Goal: Transaction & Acquisition: Purchase product/service

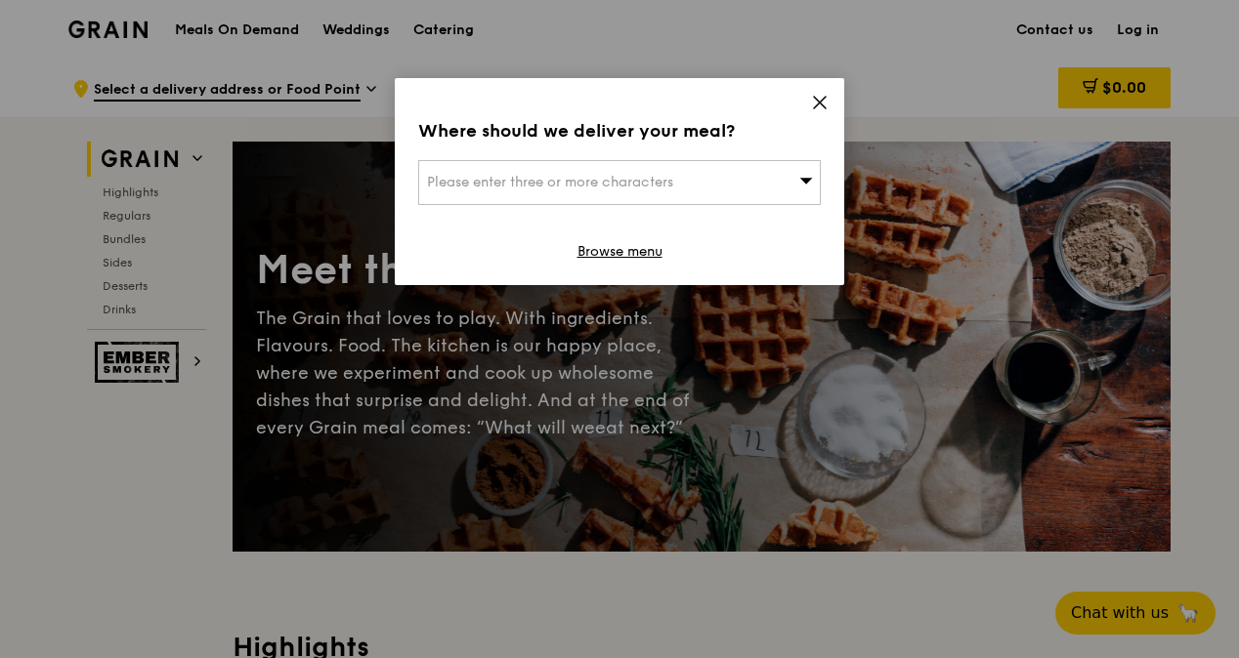
click at [805, 180] on icon at bounding box center [806, 181] width 13 height 6
click at [824, 99] on icon at bounding box center [820, 103] width 12 height 12
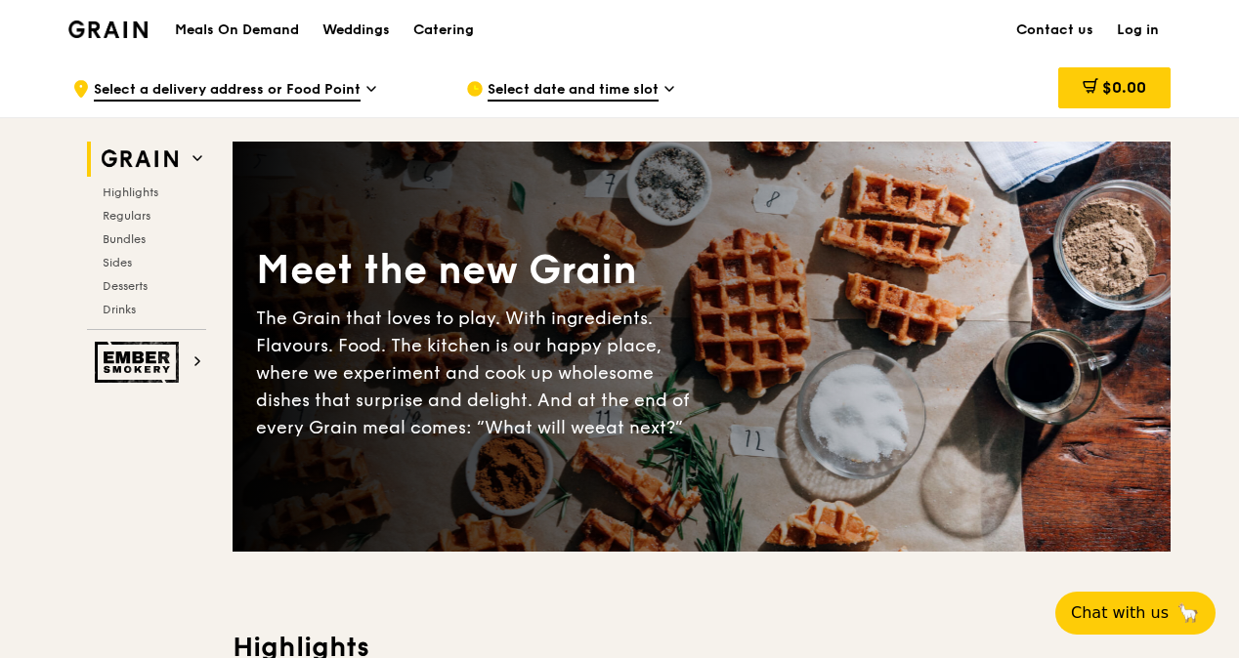
click at [664, 86] on icon at bounding box center [669, 89] width 10 height 18
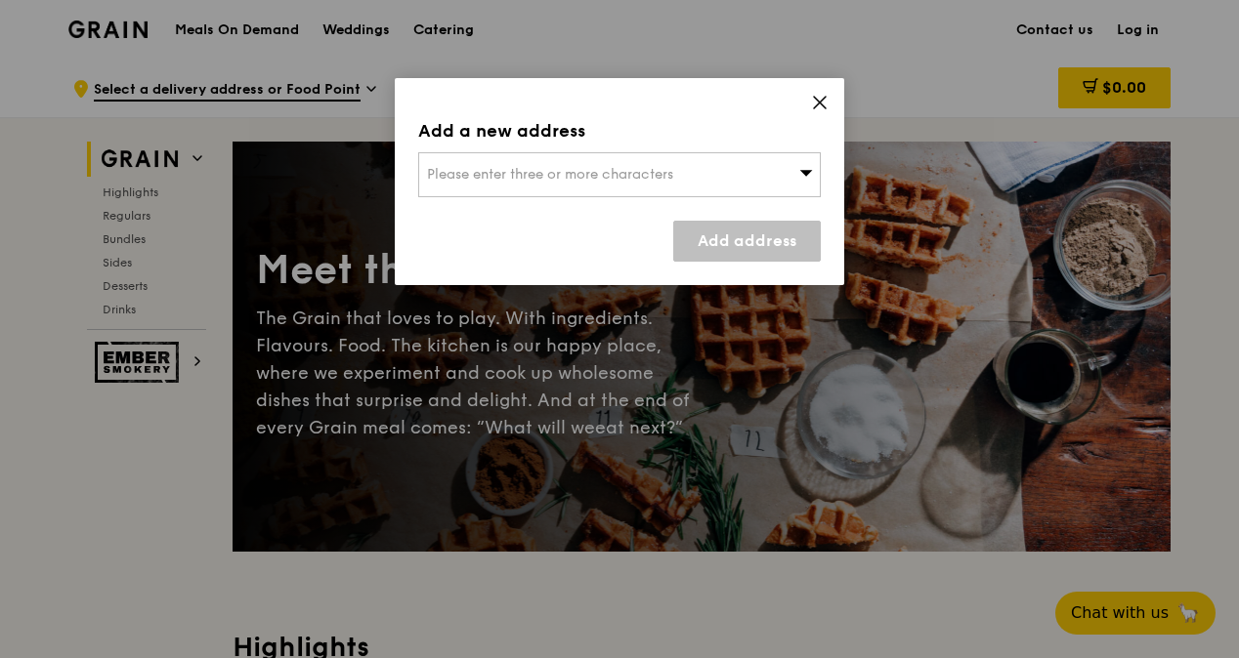
click at [585, 174] on span "Please enter three or more characters" at bounding box center [550, 174] width 246 height 17
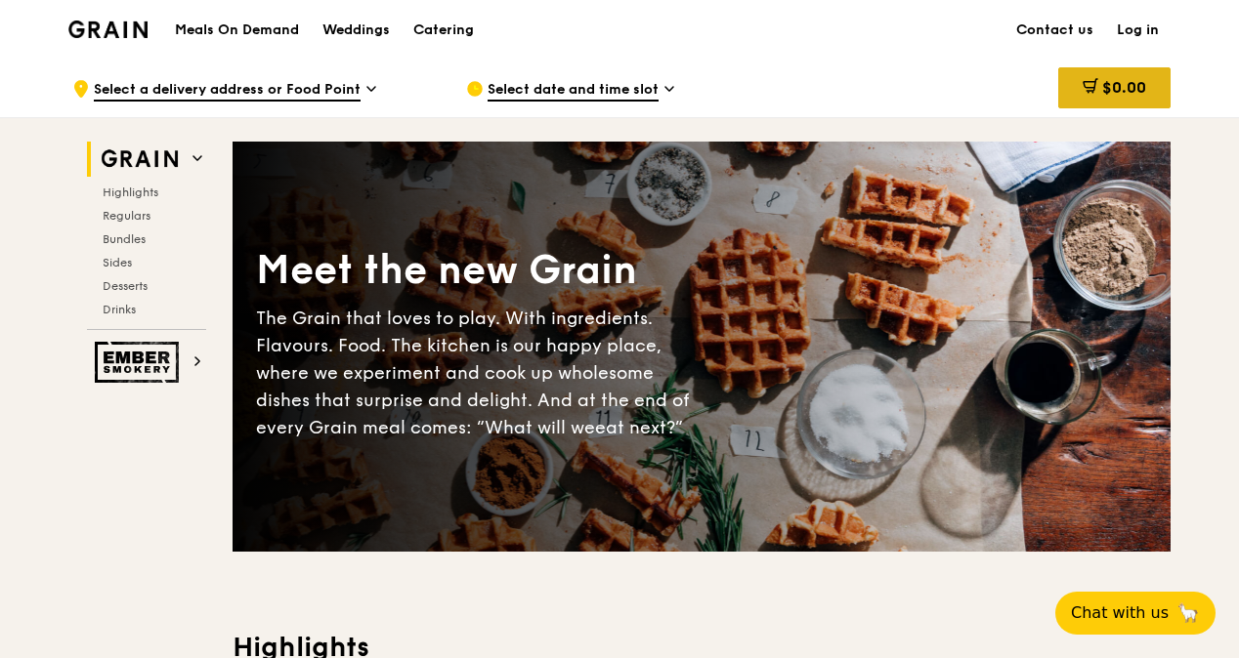
click at [1102, 82] on span "$0.00" at bounding box center [1124, 87] width 44 height 19
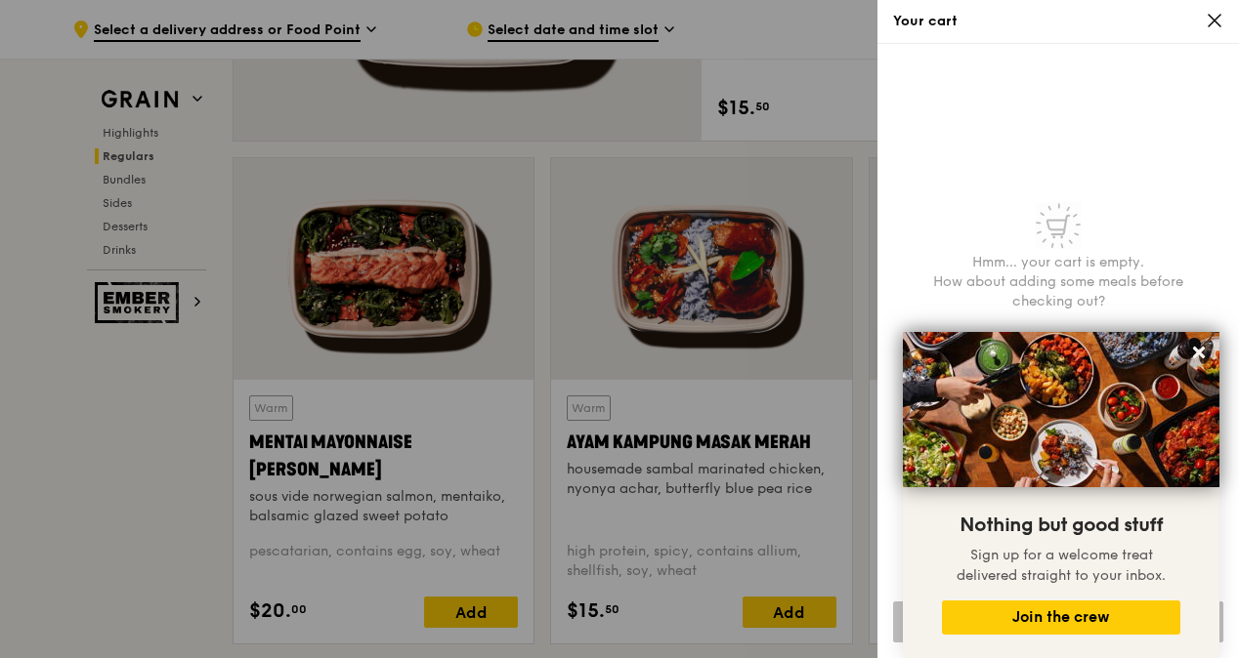
scroll to position [1662, 0]
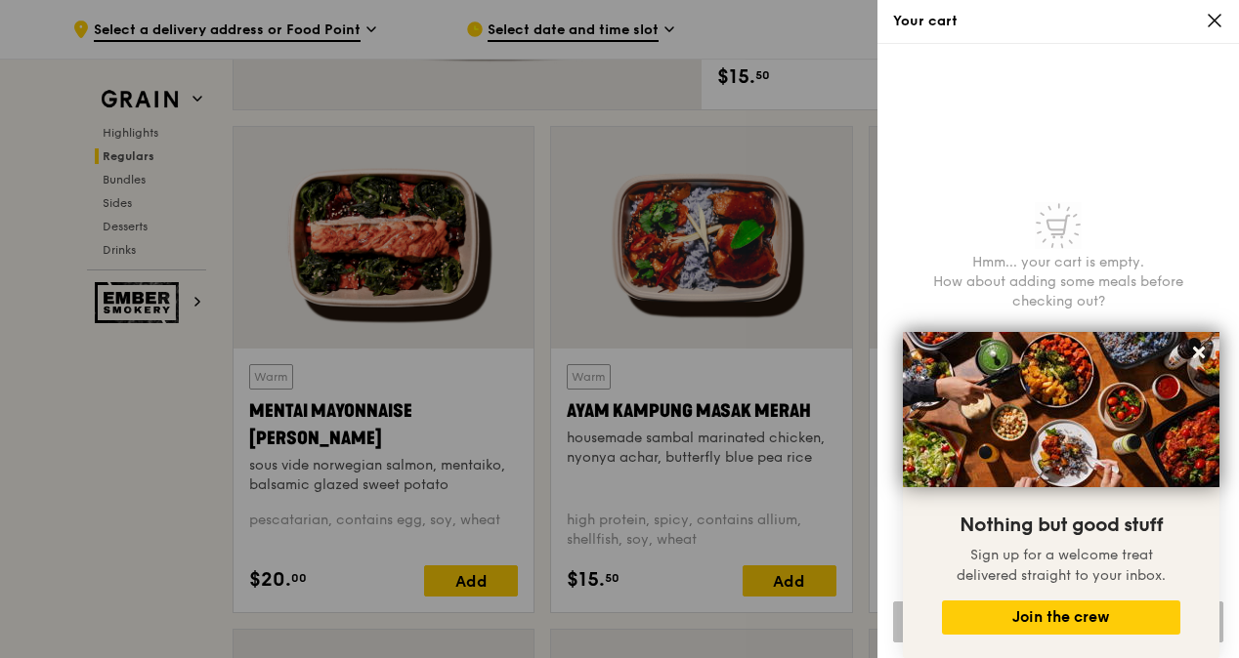
click at [459, 579] on div at bounding box center [619, 329] width 1239 height 658
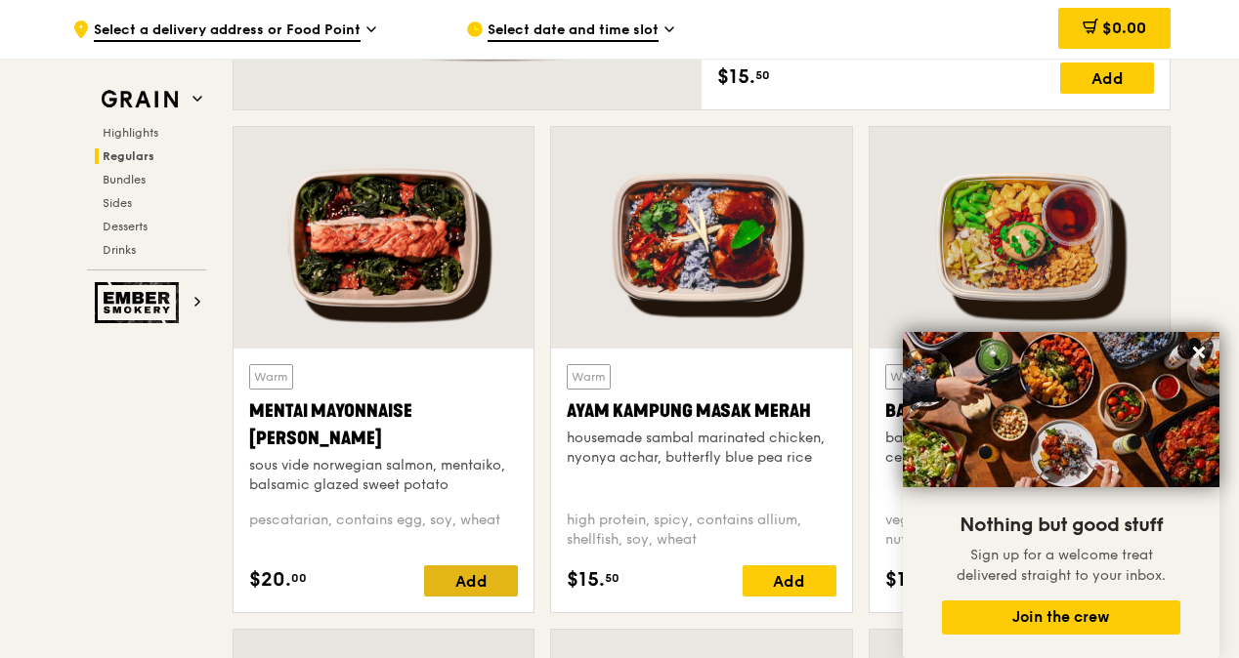
click at [448, 582] on div "Add" at bounding box center [471, 581] width 94 height 31
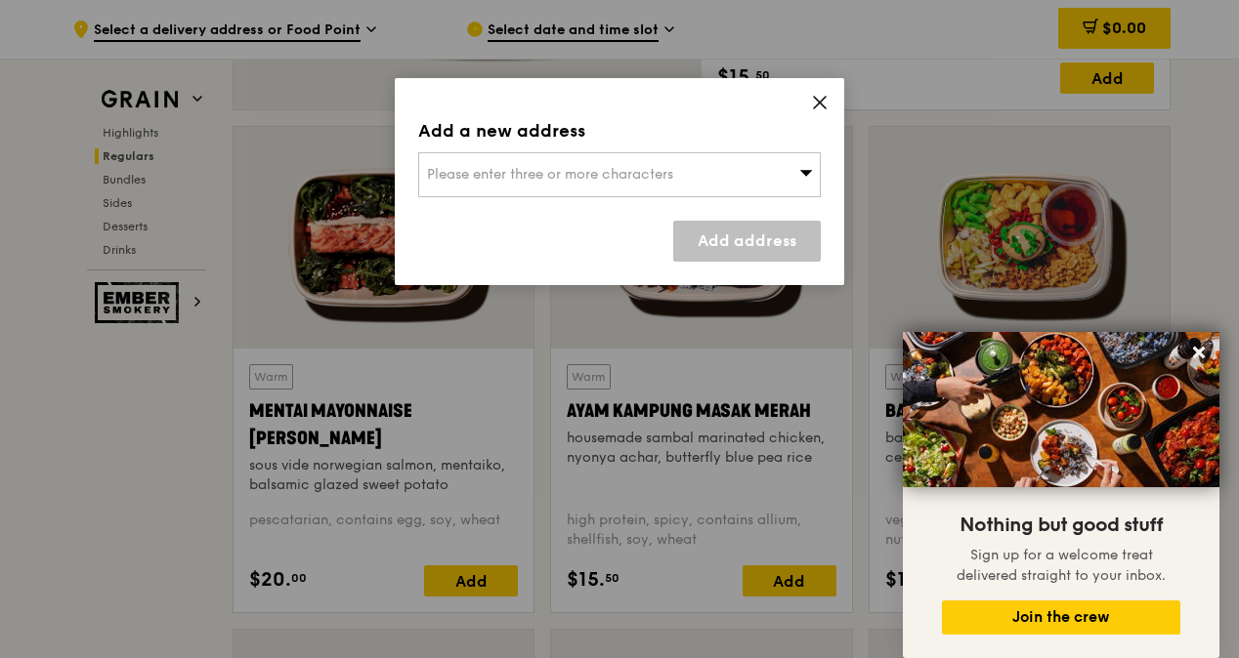
click at [566, 174] on span "Please enter three or more characters" at bounding box center [550, 174] width 246 height 17
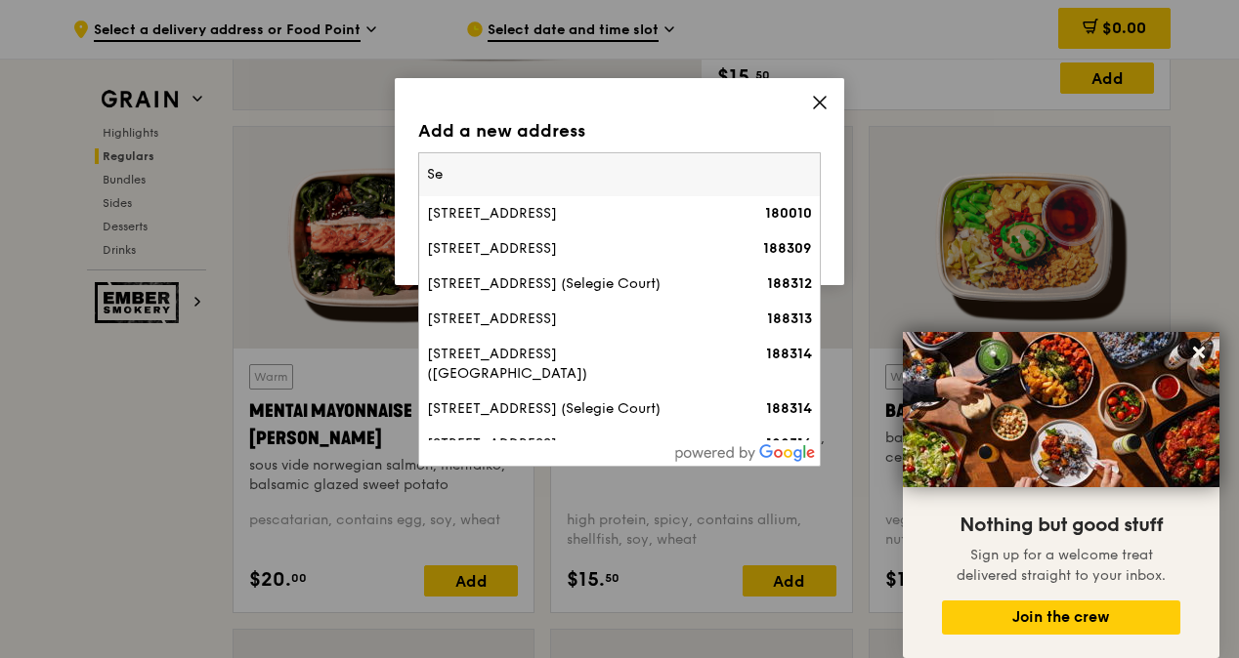
type input "S"
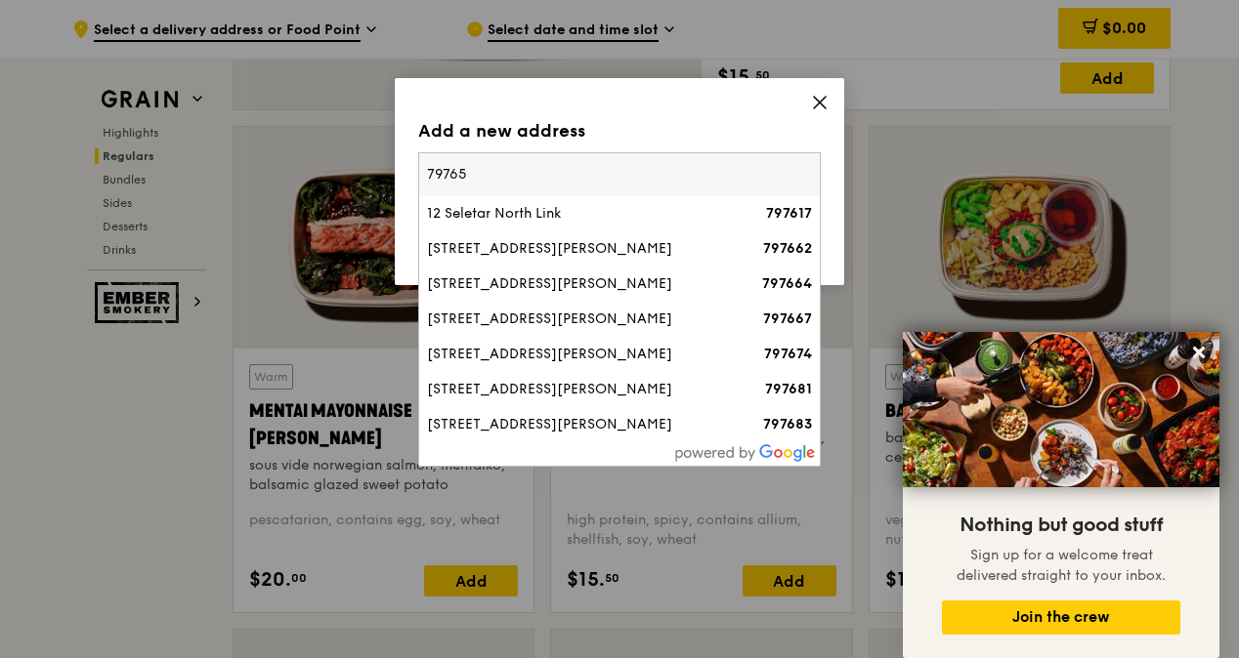
type input "797654"
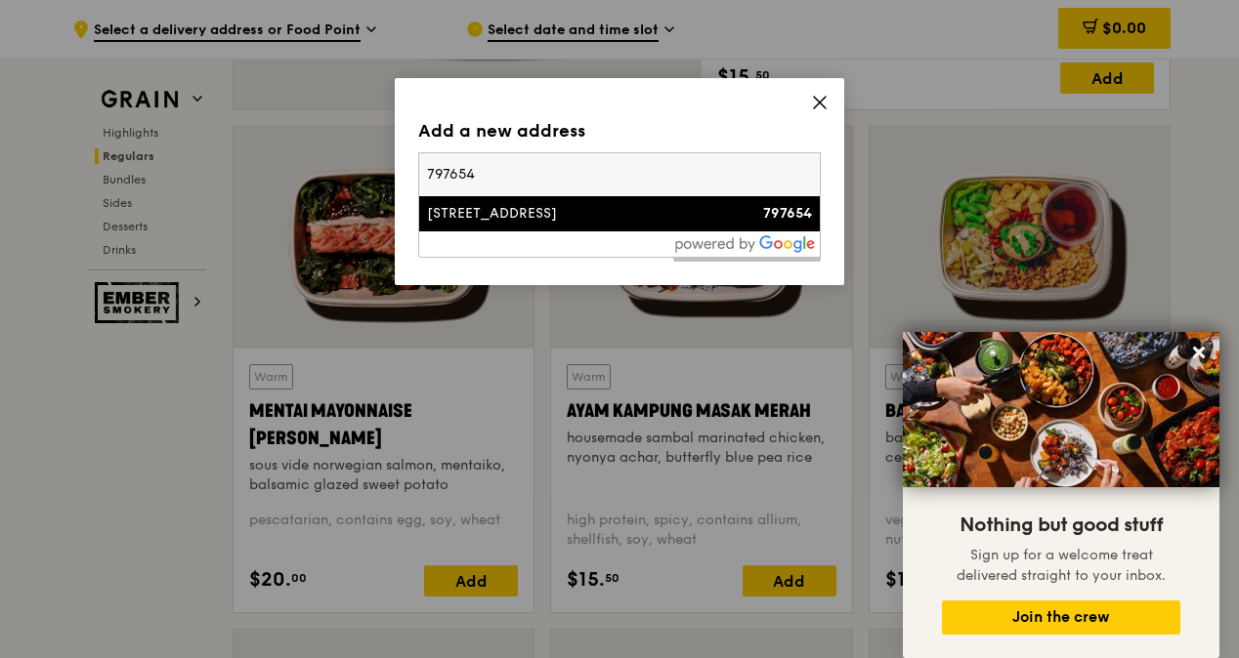
click at [596, 221] on div "[STREET_ADDRESS]" at bounding box center [571, 214] width 289 height 20
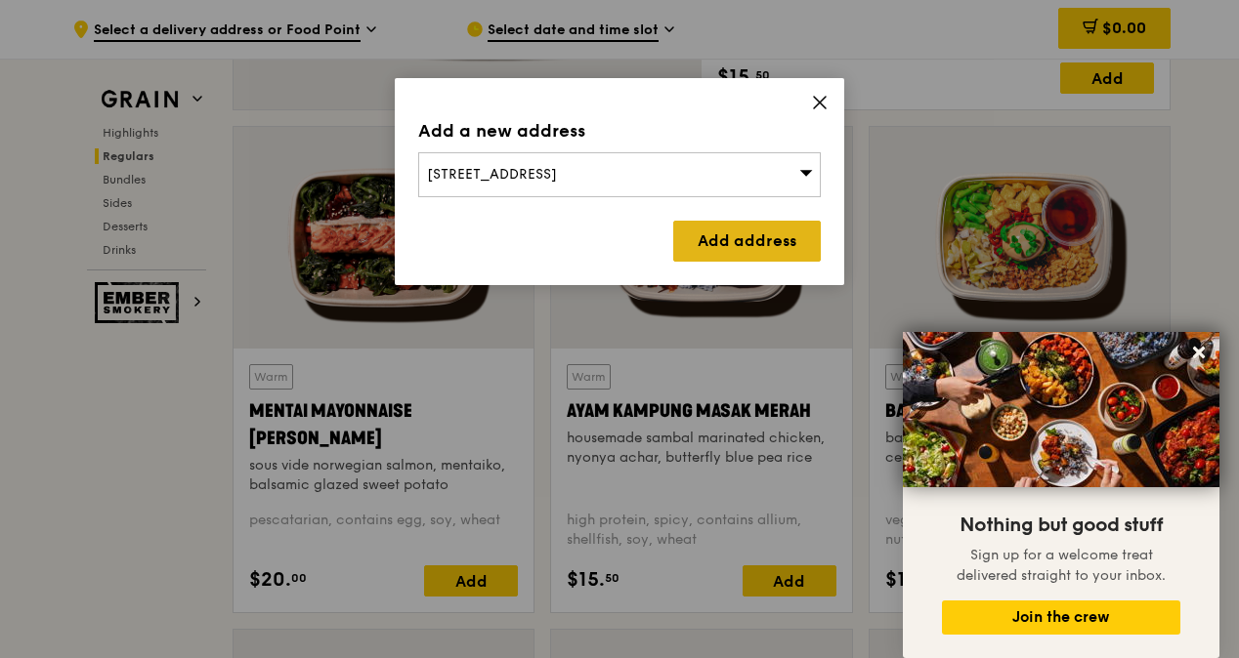
click at [723, 244] on link "Add address" at bounding box center [747, 241] width 148 height 41
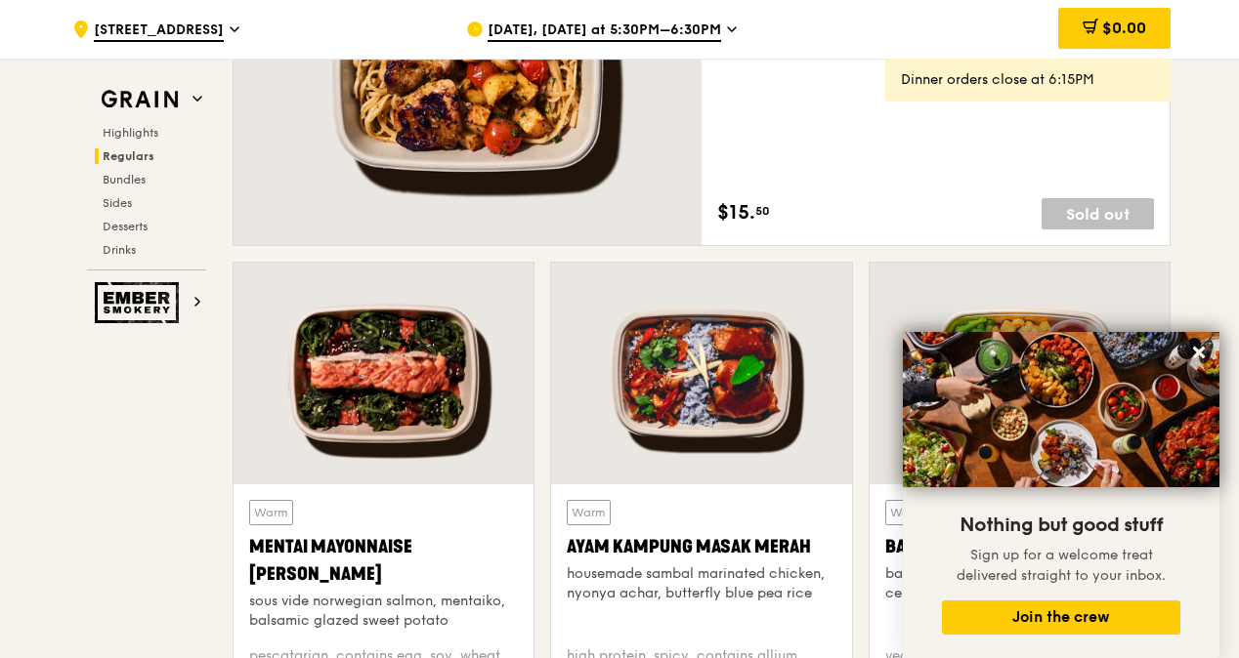
scroll to position [1466, 0]
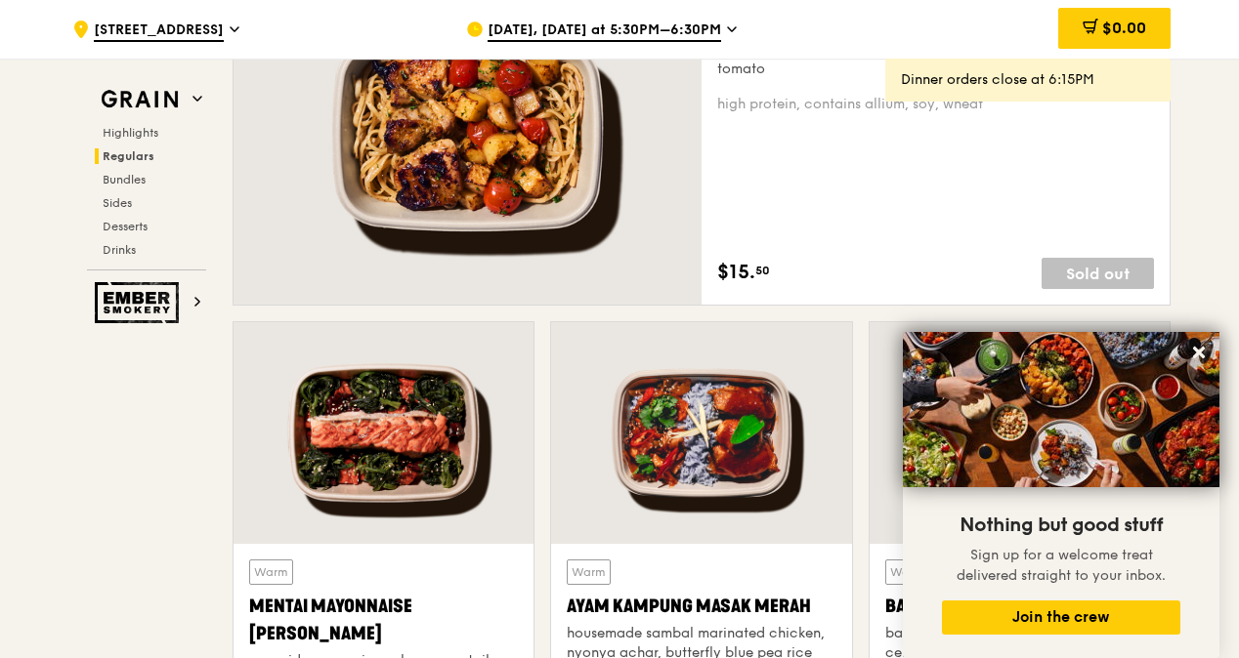
click at [637, 32] on span "Aug 21, Today at 5:30PM–6:30PM" at bounding box center [603, 31] width 233 height 21
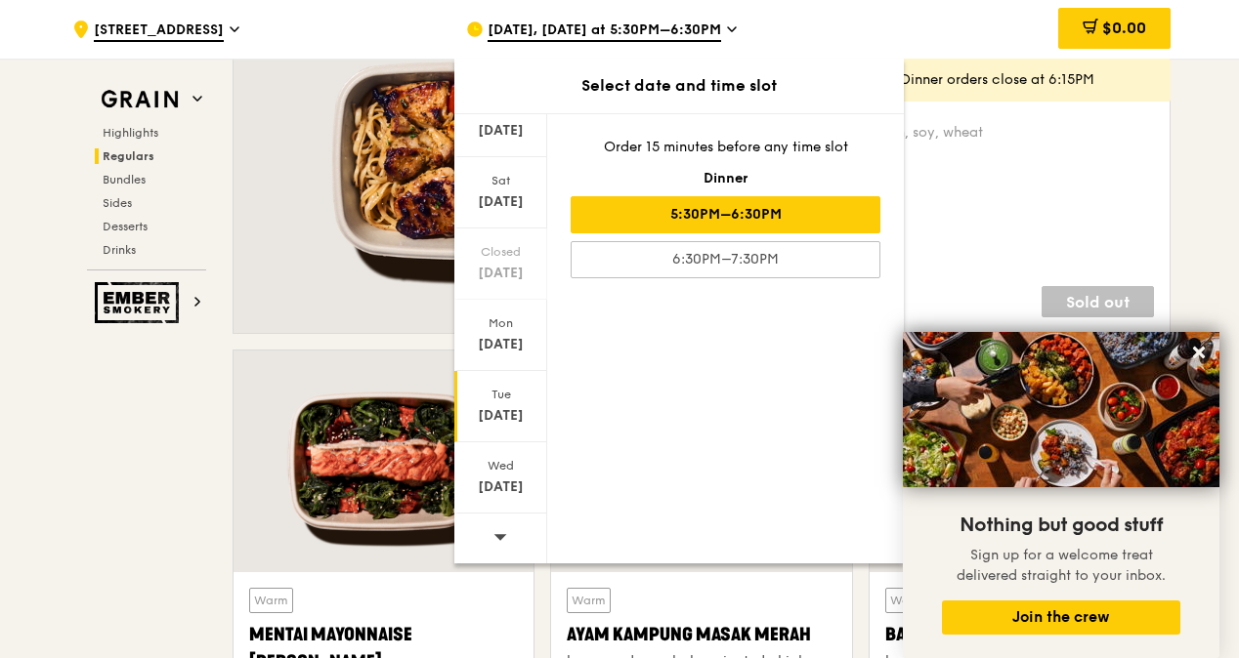
scroll to position [1564, 0]
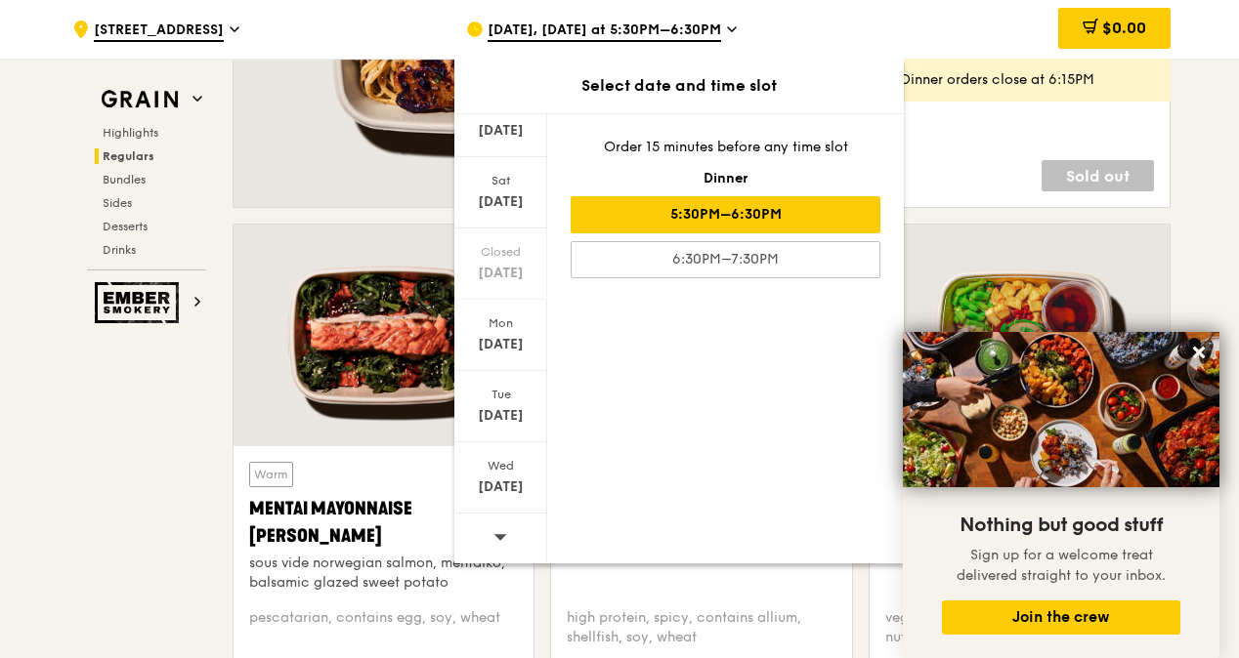
click at [498, 539] on icon at bounding box center [500, 536] width 14 height 15
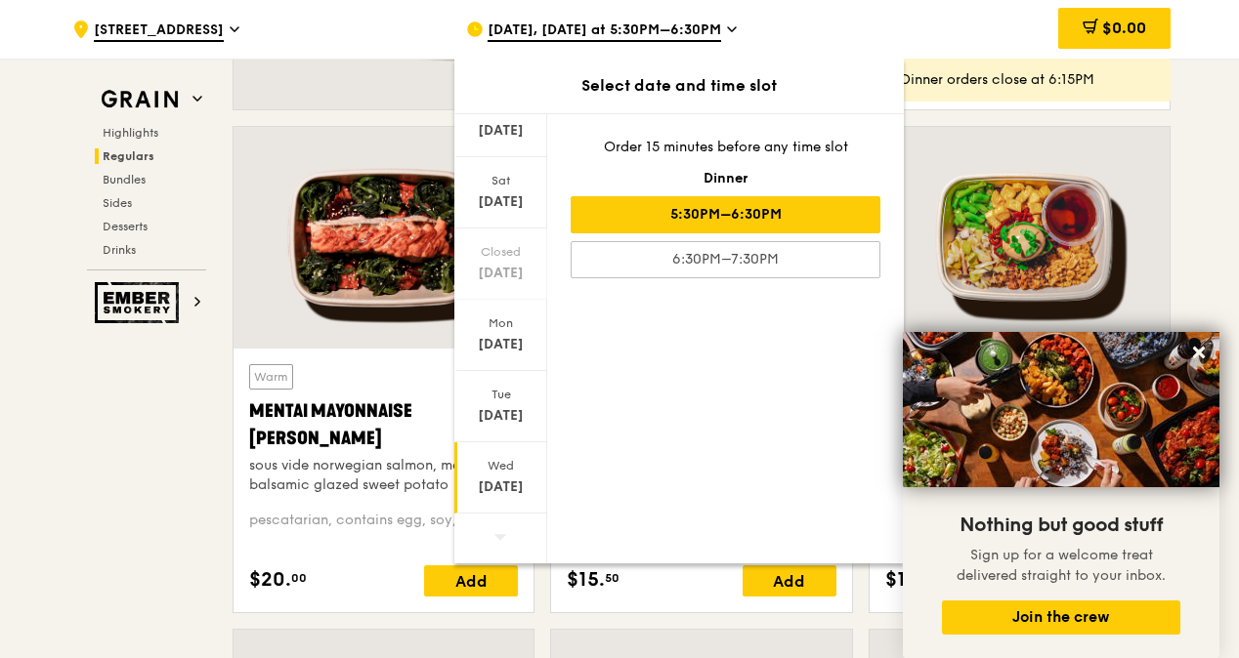
click at [510, 489] on div "Sep 3" at bounding box center [500, 488] width 87 height 20
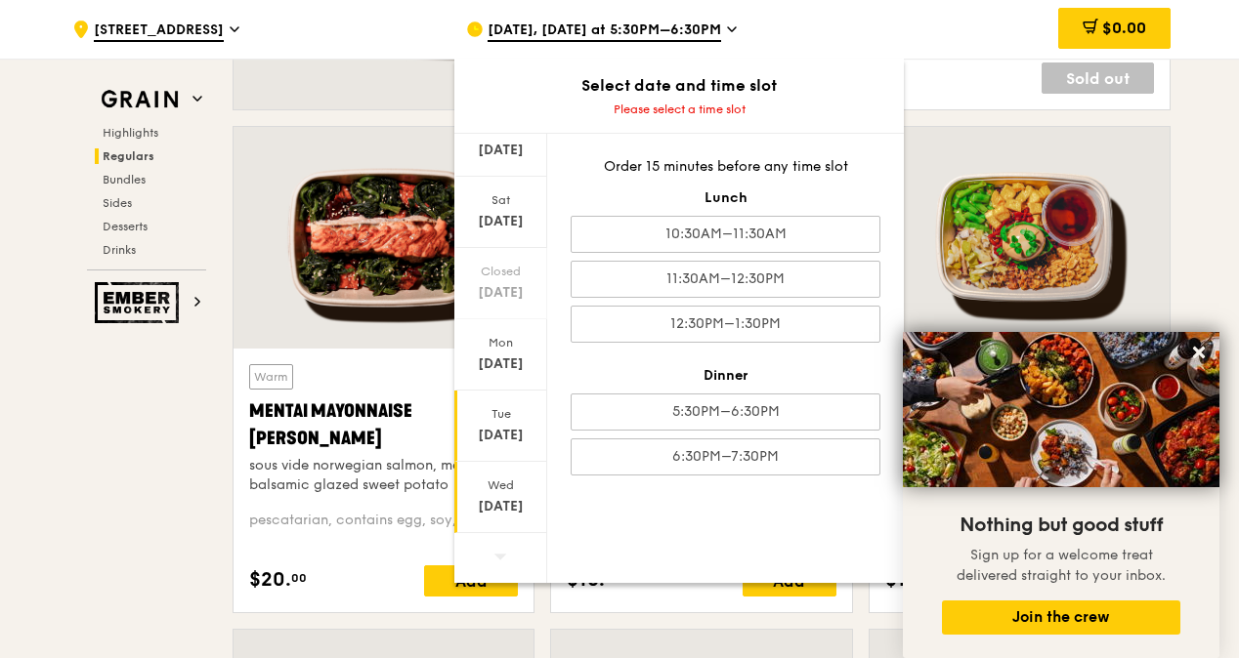
scroll to position [1759, 0]
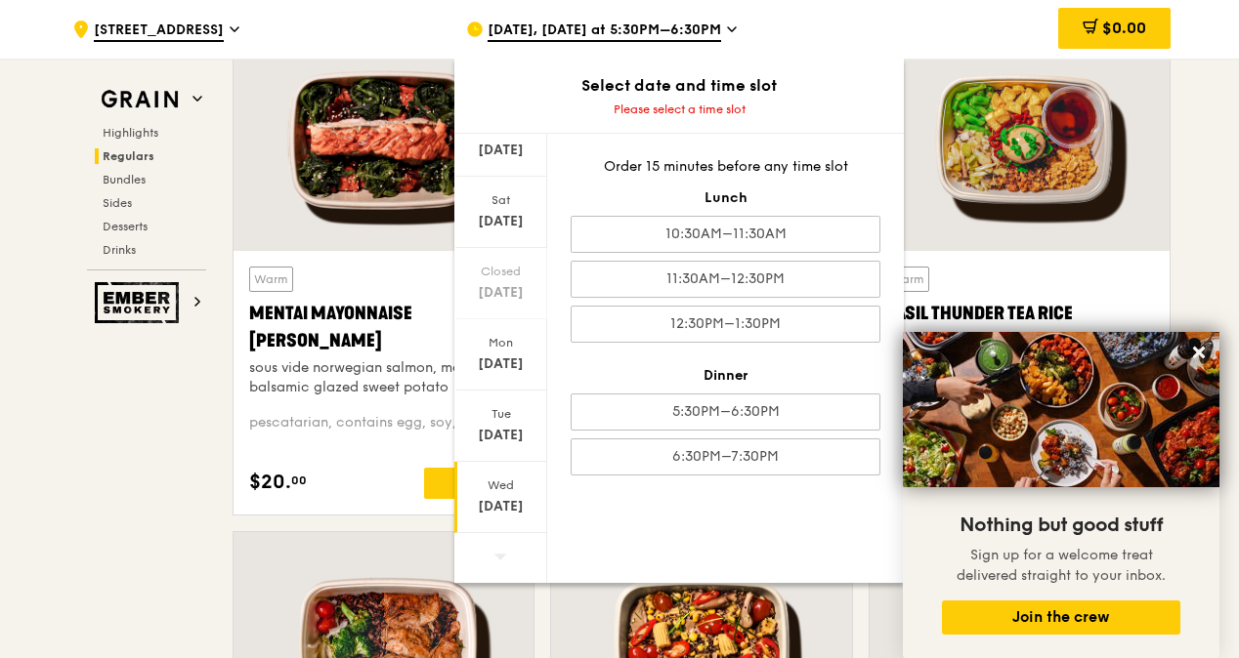
click at [494, 488] on div "Wed" at bounding box center [500, 486] width 87 height 16
click at [506, 497] on div "Sep 3" at bounding box center [500, 507] width 87 height 20
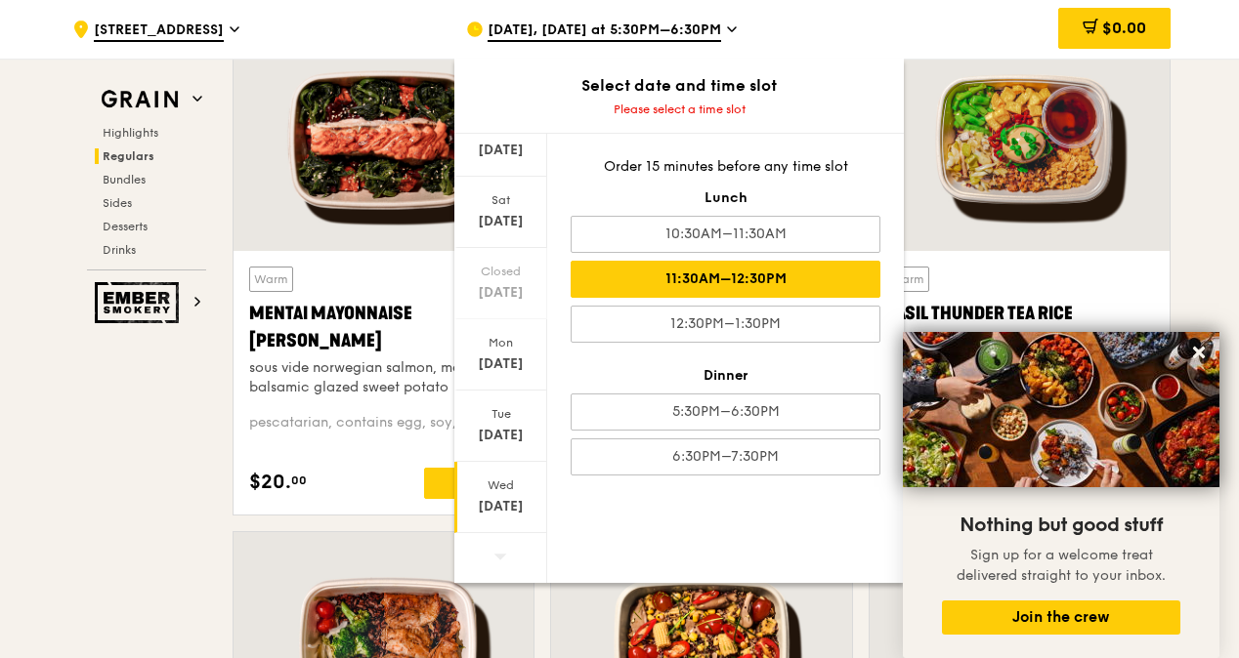
click at [697, 278] on div "11:30AM–12:30PM" at bounding box center [726, 279] width 310 height 37
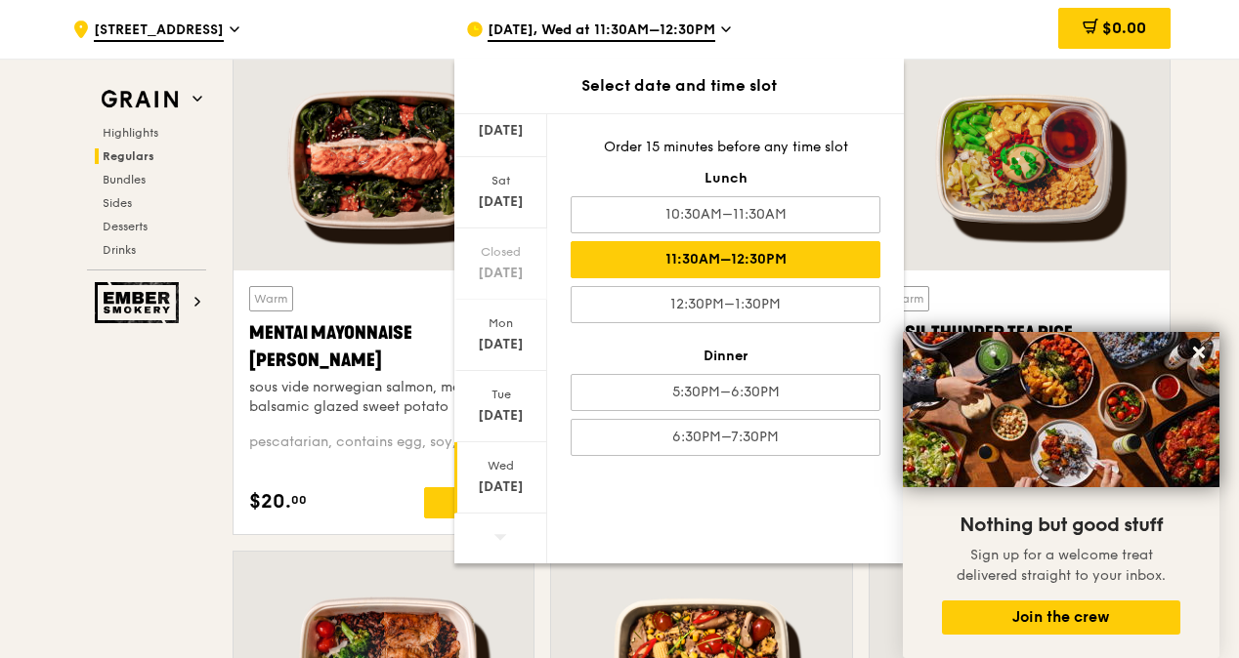
scroll to position [1779, 0]
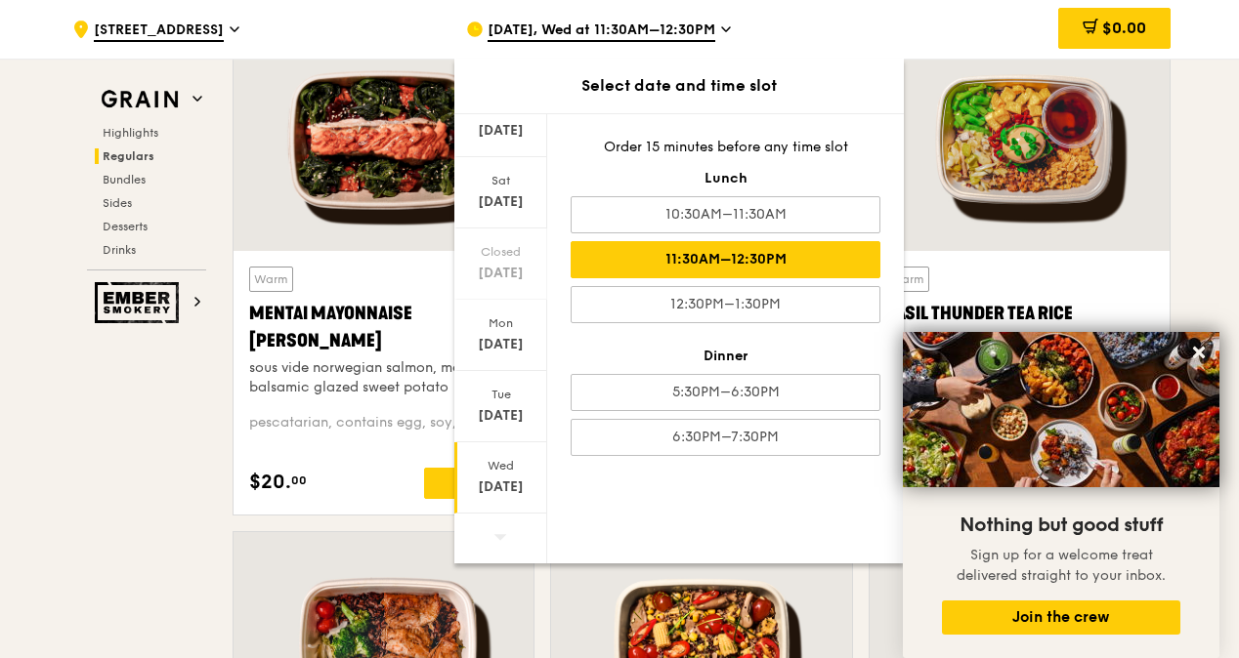
click at [333, 559] on div at bounding box center [383, 643] width 300 height 222
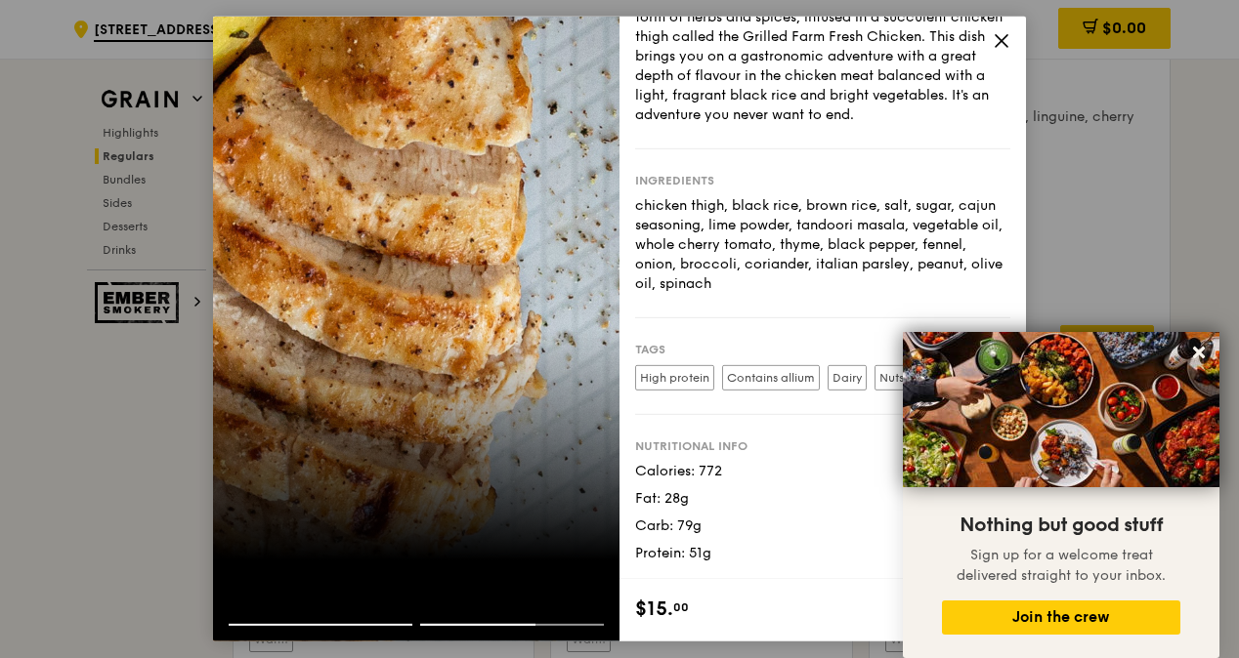
scroll to position [1387, 0]
click at [724, 450] on div "Nutritional info" at bounding box center [822, 447] width 375 height 16
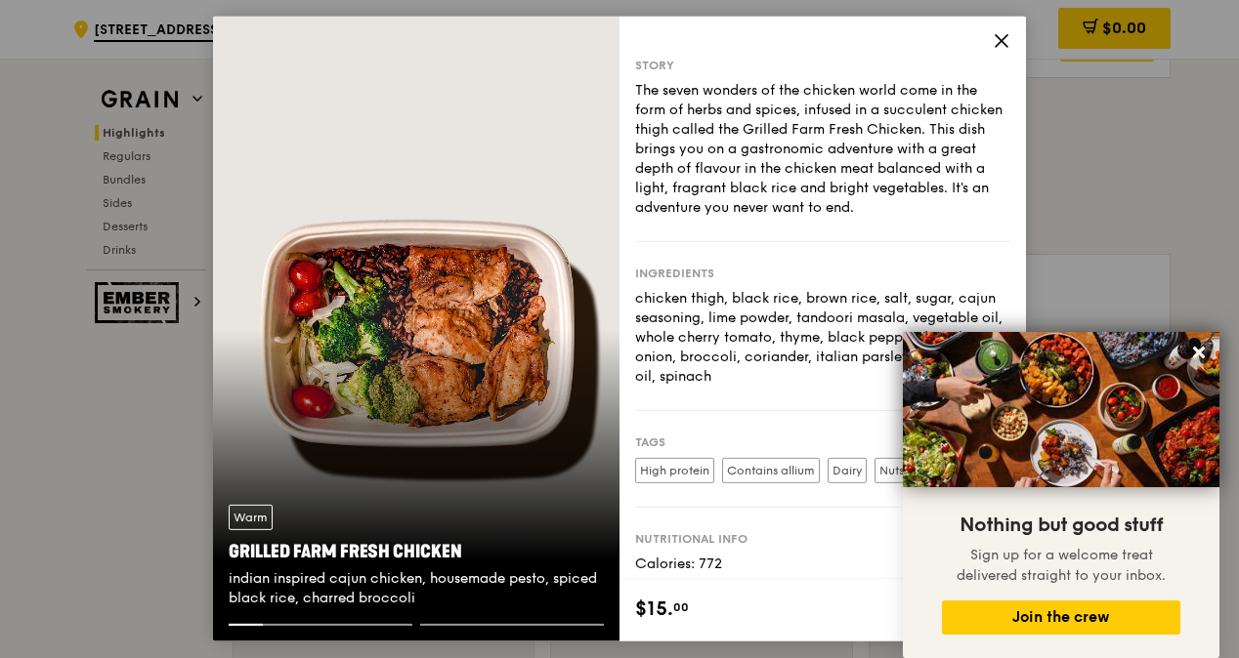
scroll to position [899, 0]
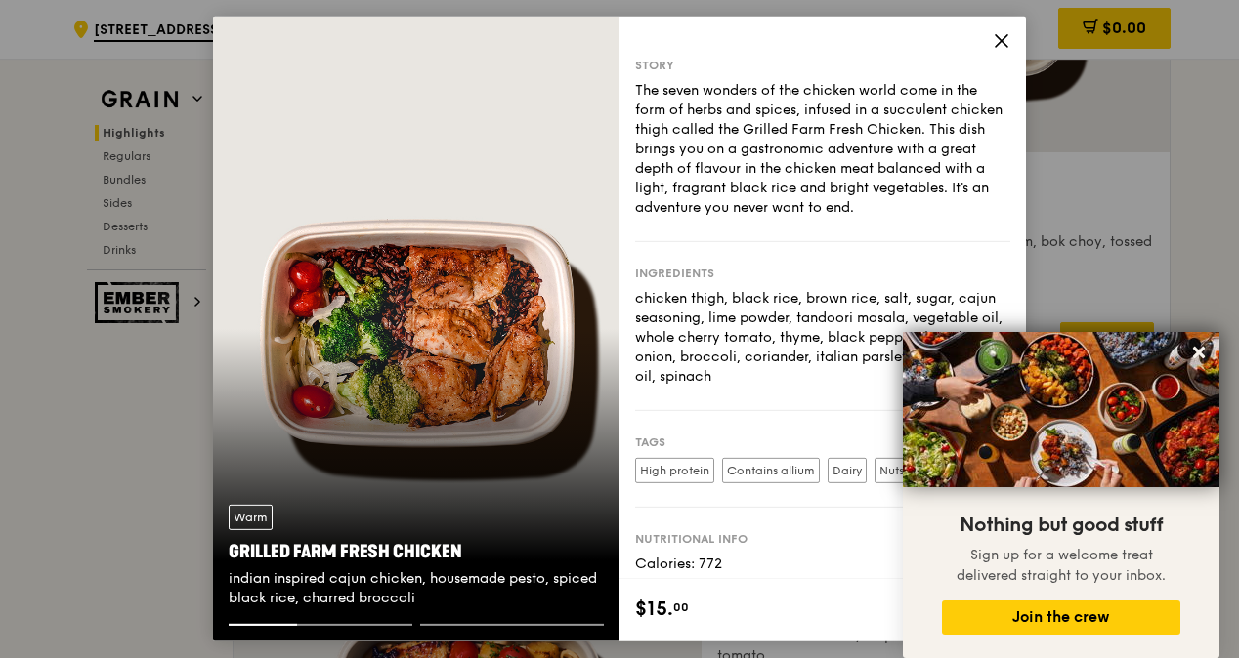
click at [997, 37] on icon at bounding box center [1002, 41] width 18 height 18
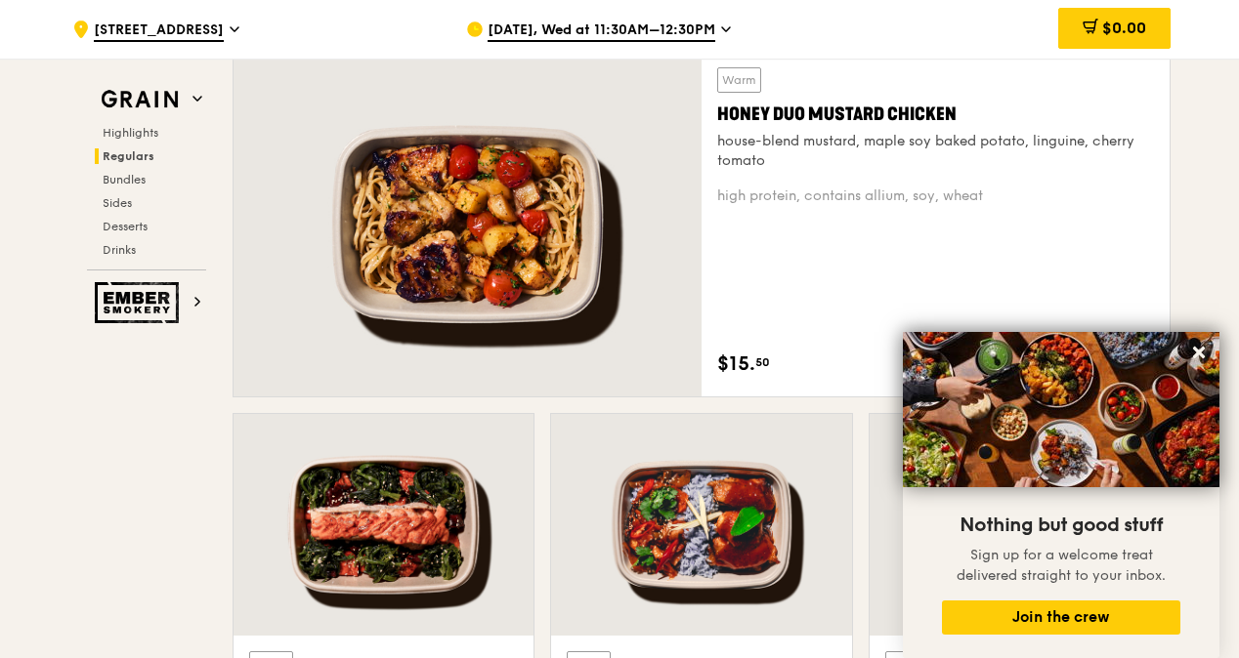
scroll to position [1681, 0]
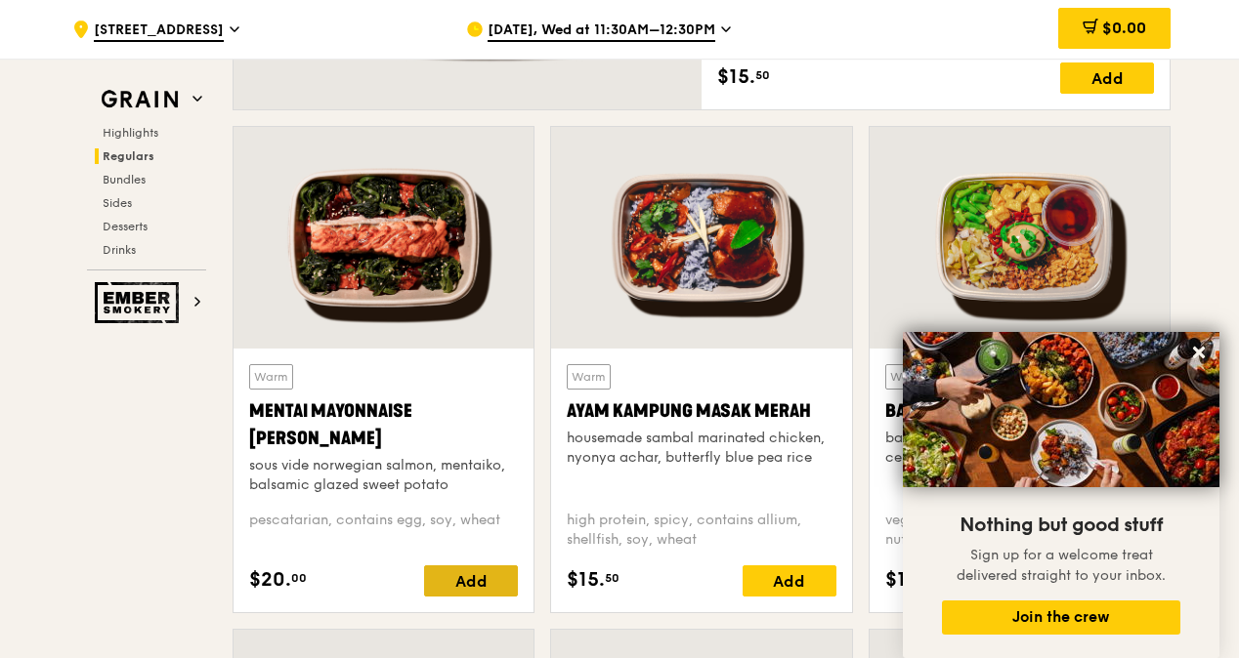
click at [462, 585] on div "Add" at bounding box center [471, 581] width 94 height 31
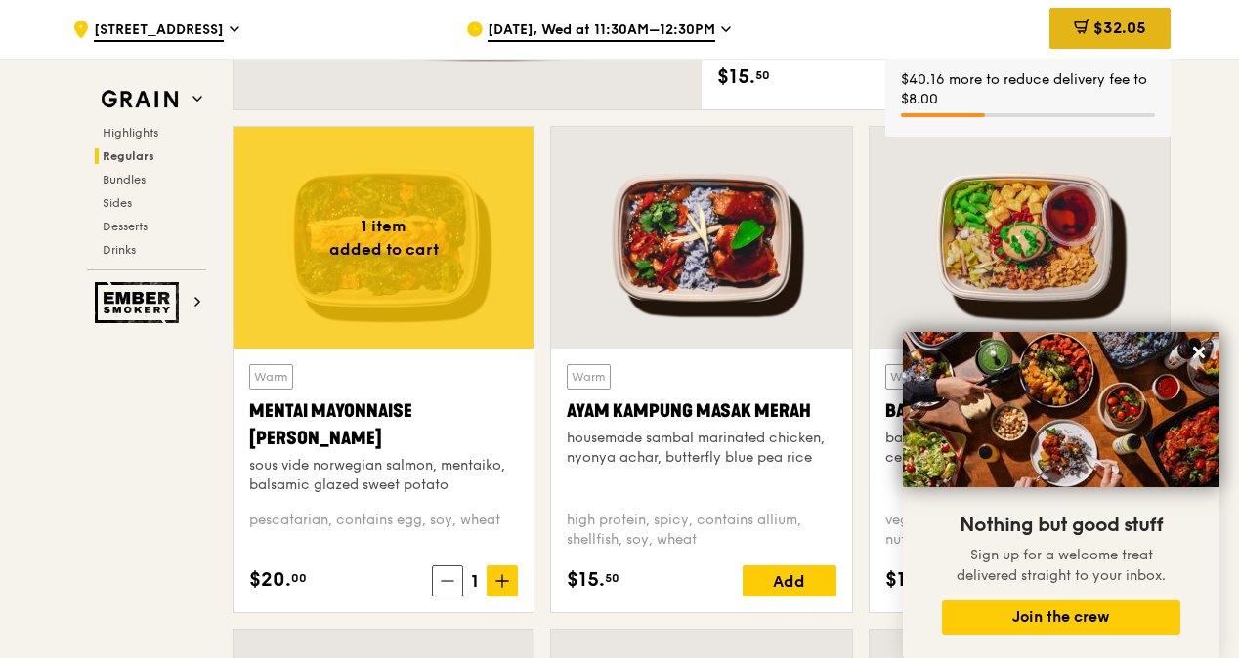
click at [1111, 24] on span "$32.05" at bounding box center [1119, 28] width 53 height 19
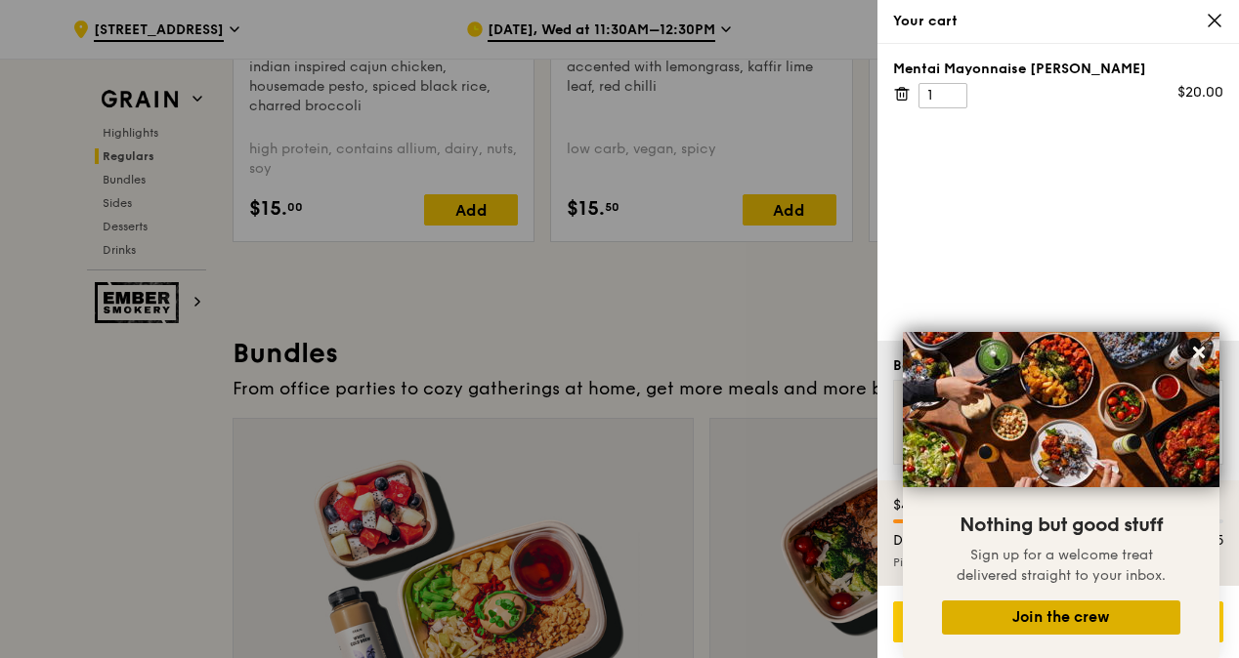
scroll to position [2659, 0]
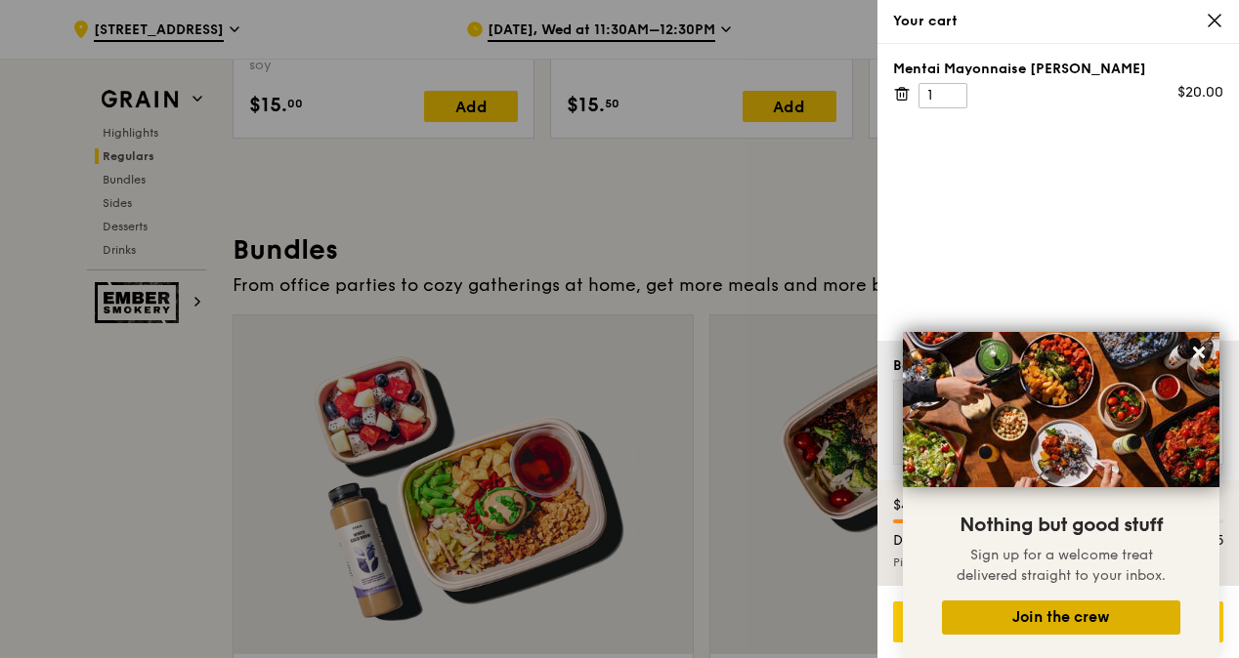
click at [1041, 616] on button "Join the crew" at bounding box center [1061, 618] width 238 height 34
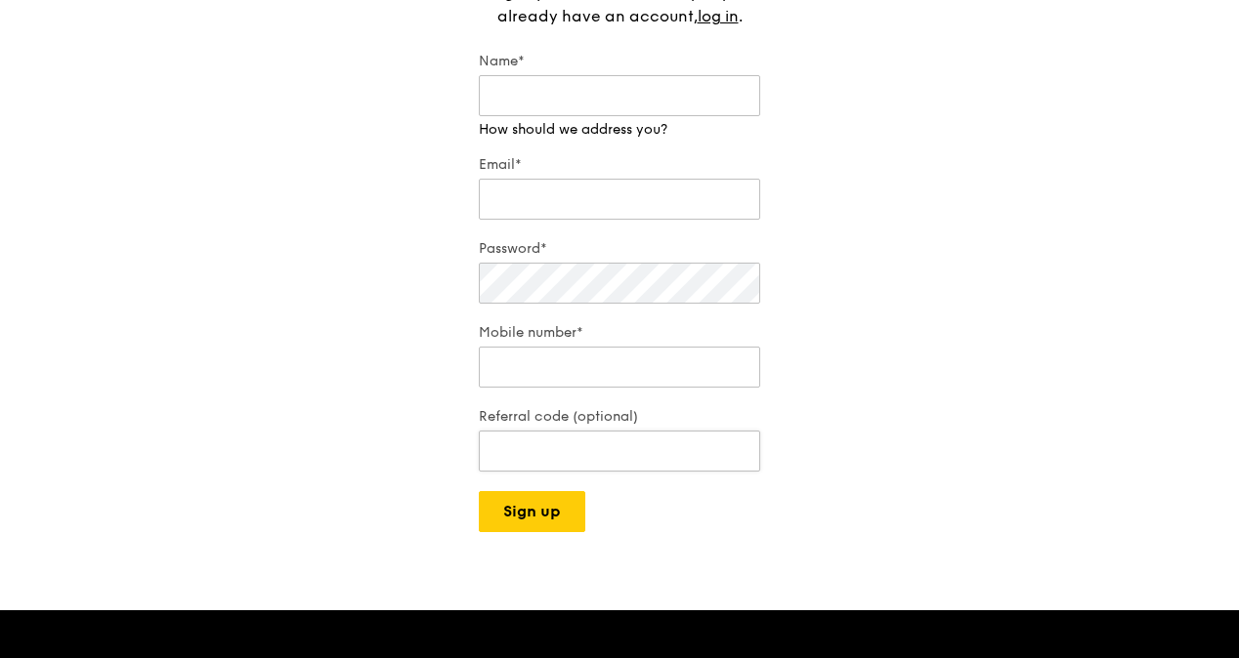
scroll to position [98, 0]
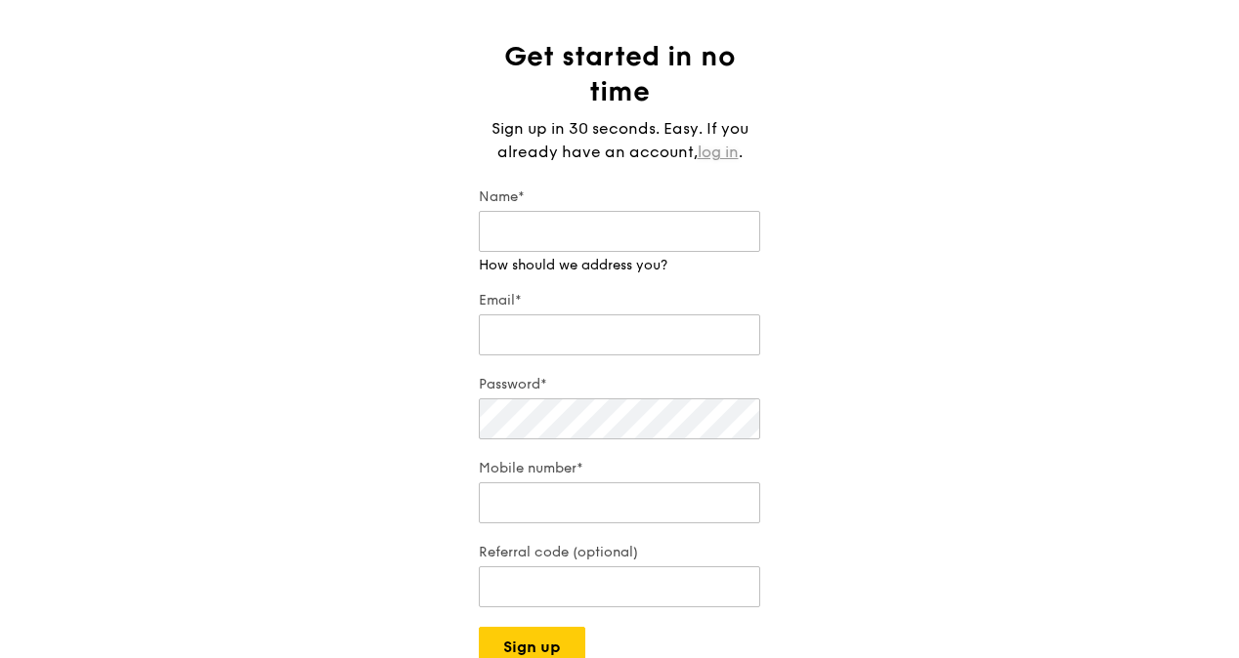
click at [712, 149] on link "log in" at bounding box center [718, 152] width 41 height 23
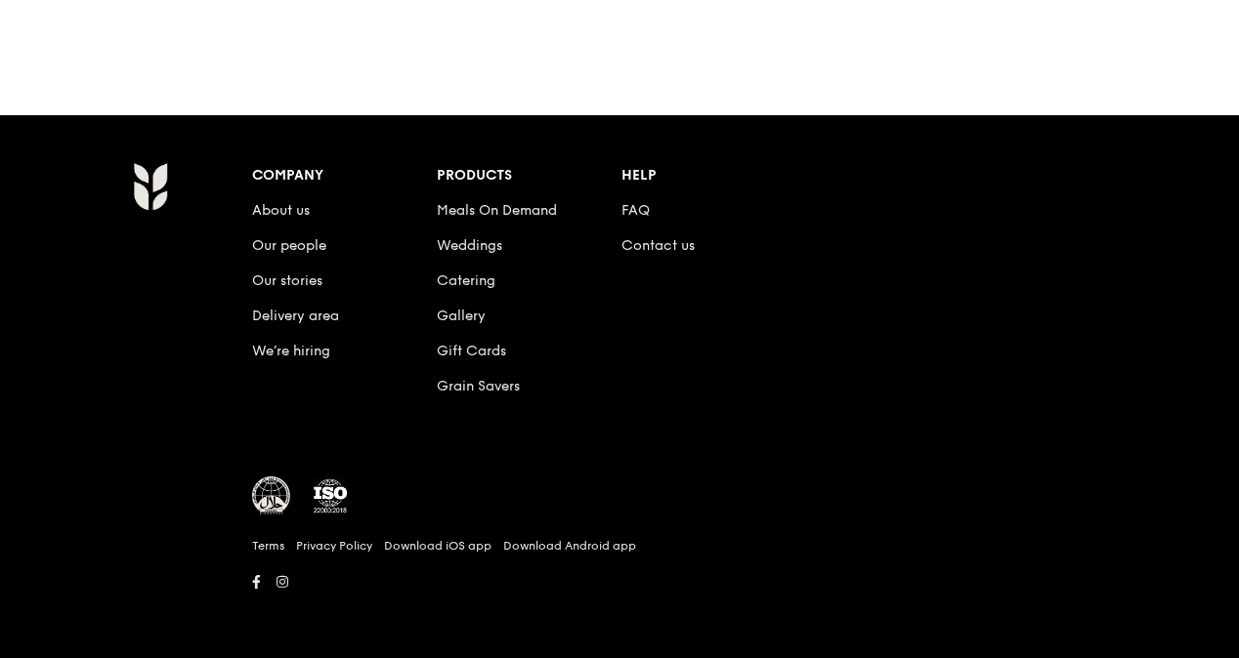
scroll to position [485, 0]
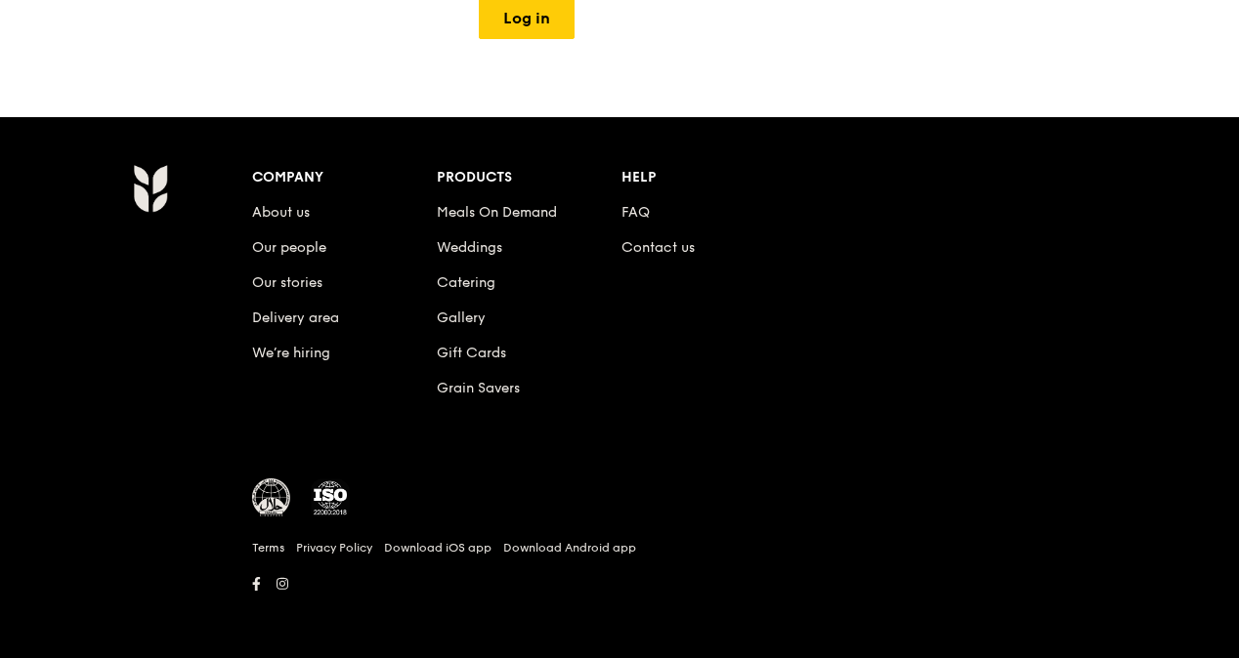
drag, startPoint x: 729, startPoint y: -149, endPoint x: 479, endPoint y: -145, distance: 250.1
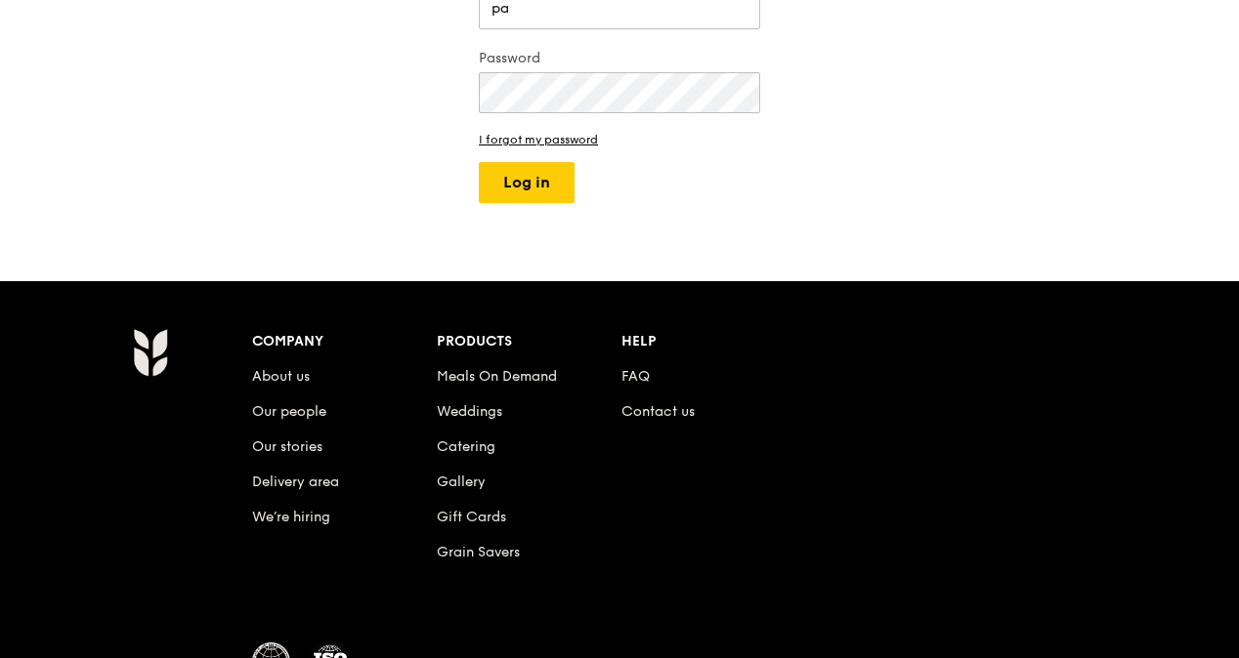
type input "p"
type input "[EMAIL_ADDRESS][DOMAIN_NAME]"
drag, startPoint x: 692, startPoint y: 260, endPoint x: 699, endPoint y: 229, distance: 32.2
click at [699, 229] on div "Grain logo Meals On Demand Weddings Catering Contact us Log in Welcome back. We…" at bounding box center [619, 252] width 1239 height 1145
click at [540, 182] on button "Log in" at bounding box center [527, 182] width 96 height 41
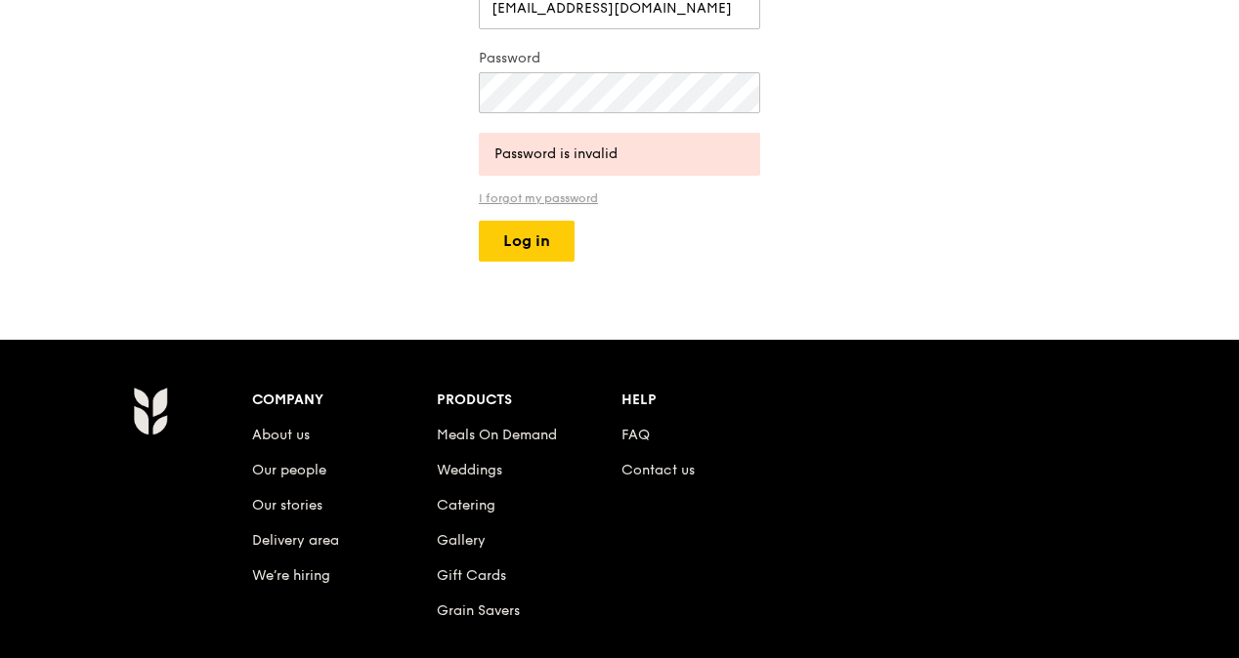
click at [538, 196] on link "I forgot my password" at bounding box center [619, 198] width 281 height 14
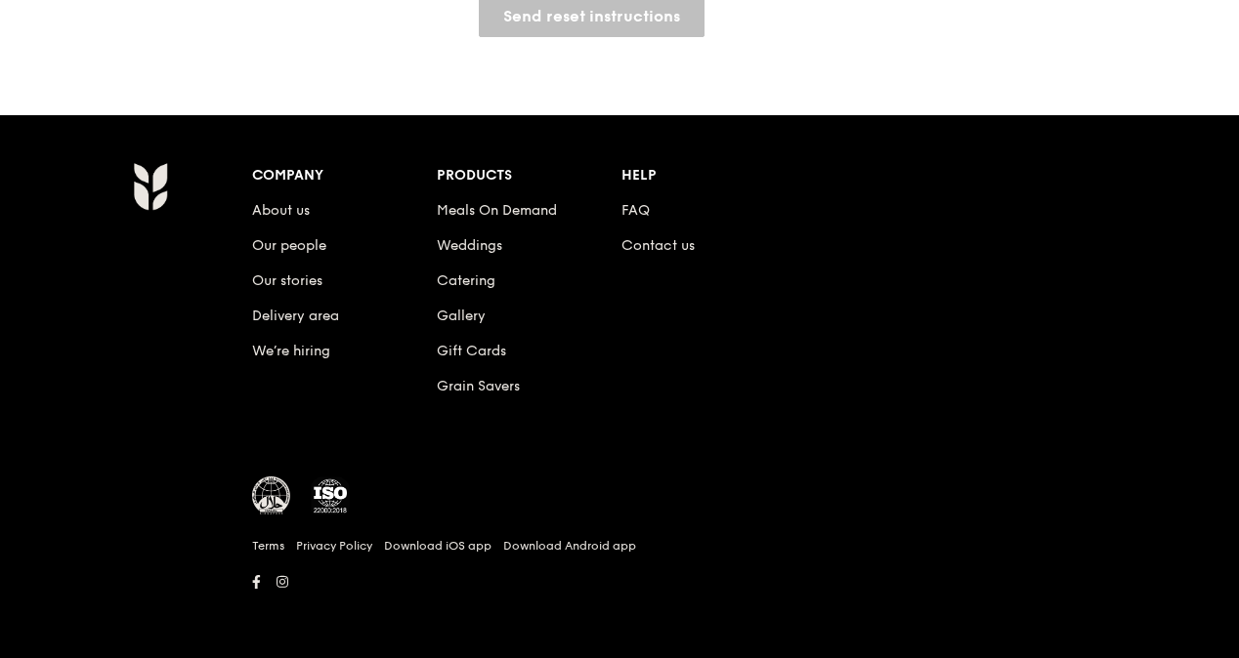
scroll to position [313, 0]
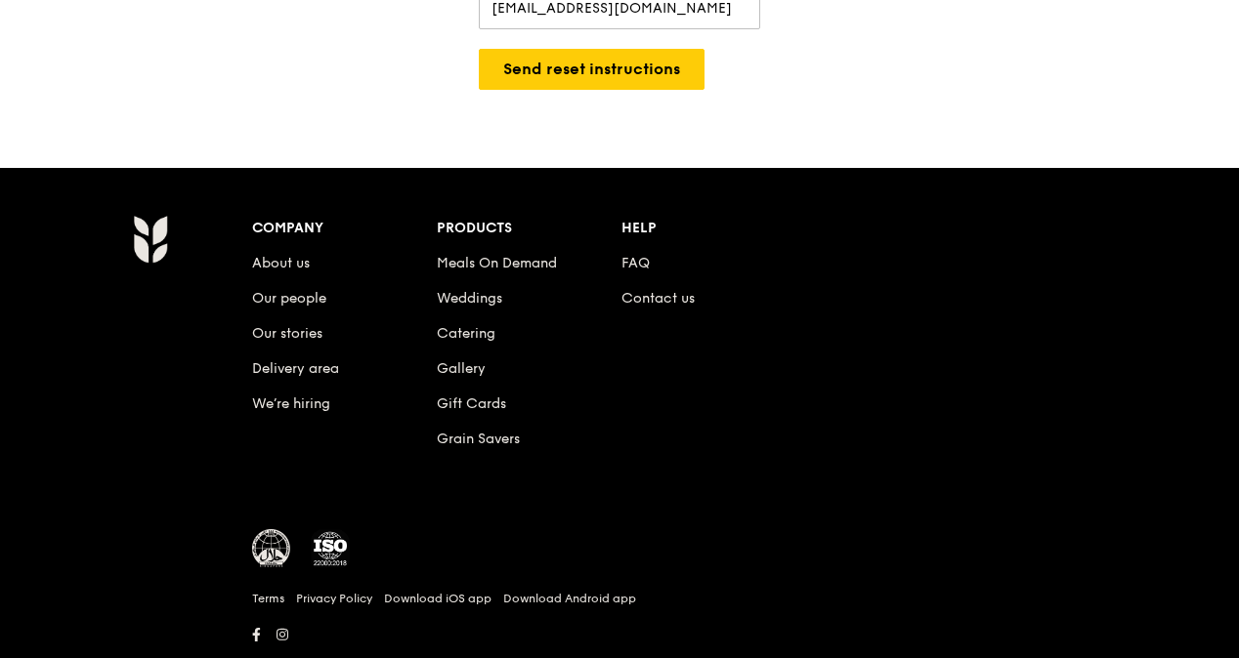
type input "[EMAIL_ADDRESS][DOMAIN_NAME]"
click at [675, 136] on div "Grain logo Meals On Demand Weddings Catering Contact us Log in Reset your passw…" at bounding box center [619, 224] width 1239 height 973
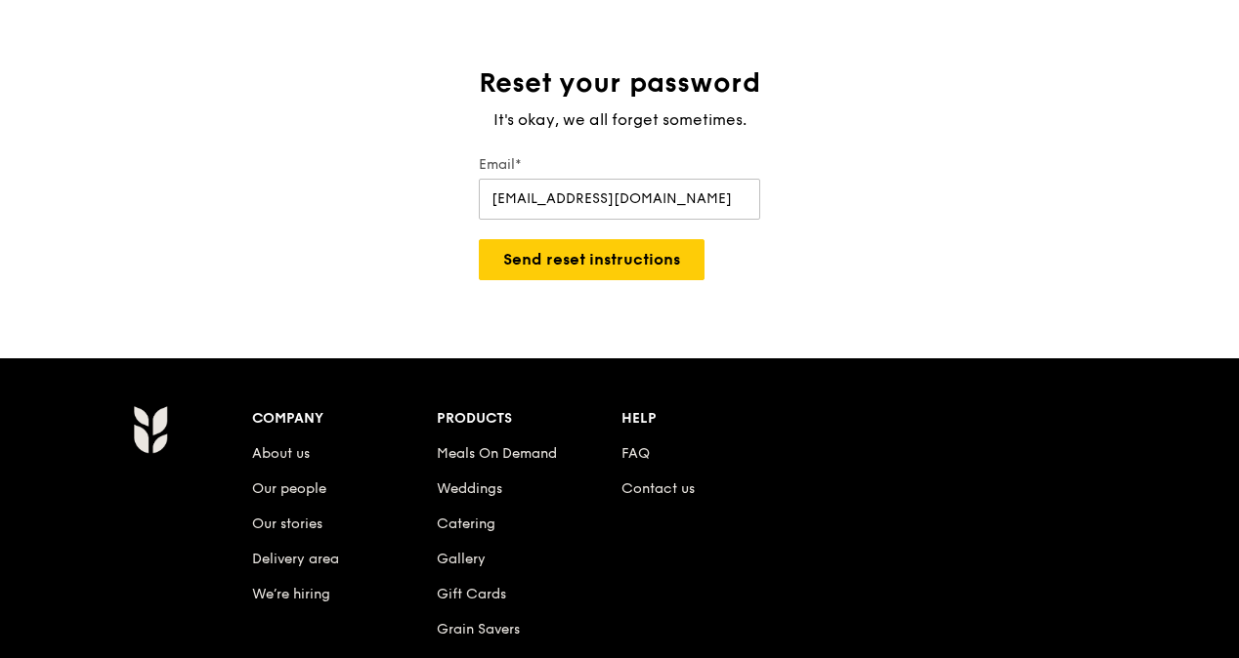
scroll to position [65, 0]
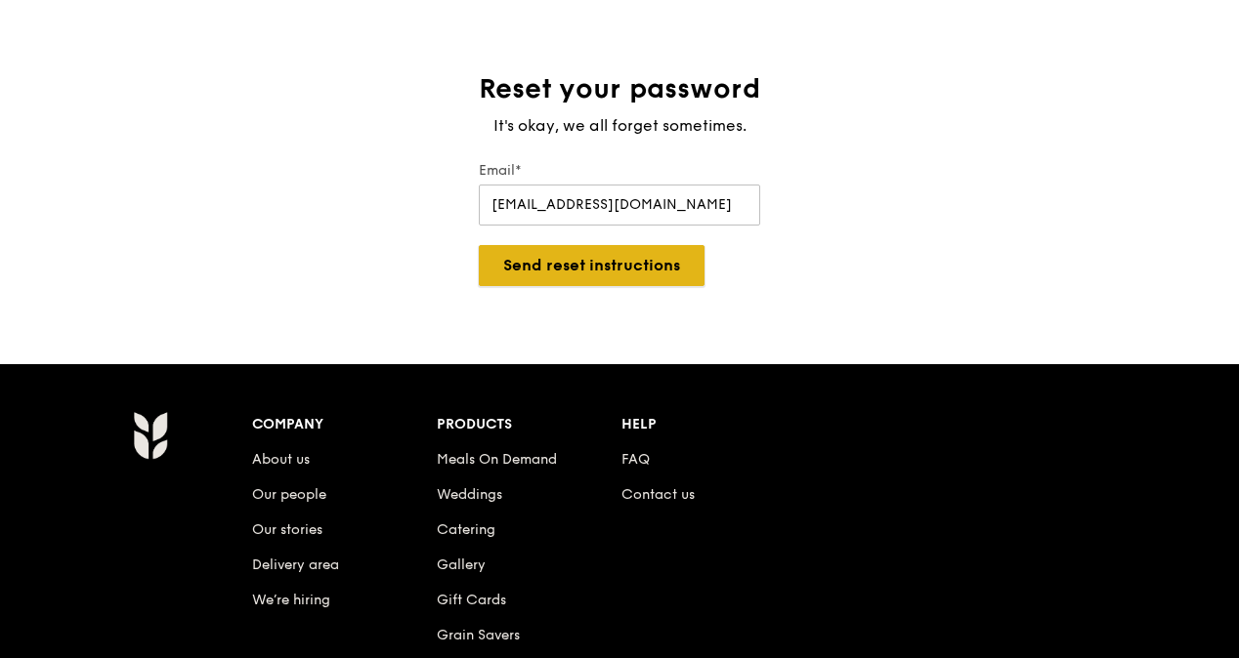
click at [613, 263] on button "Send reset instructions" at bounding box center [592, 265] width 226 height 41
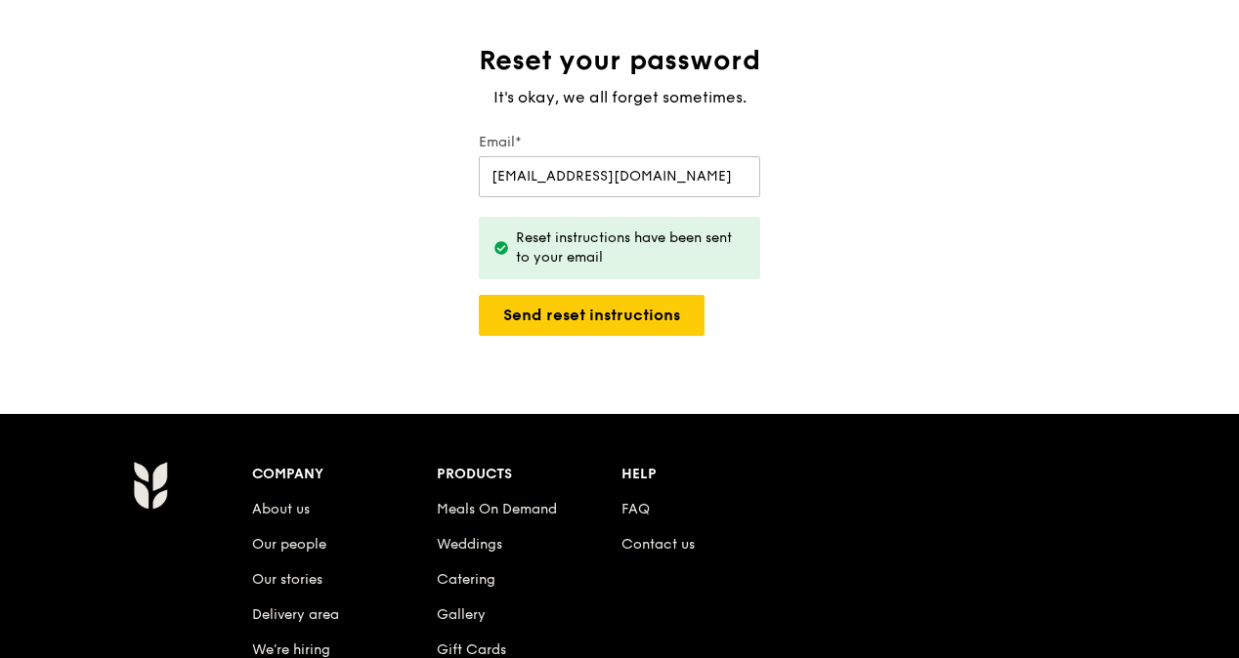
scroll to position [0, 0]
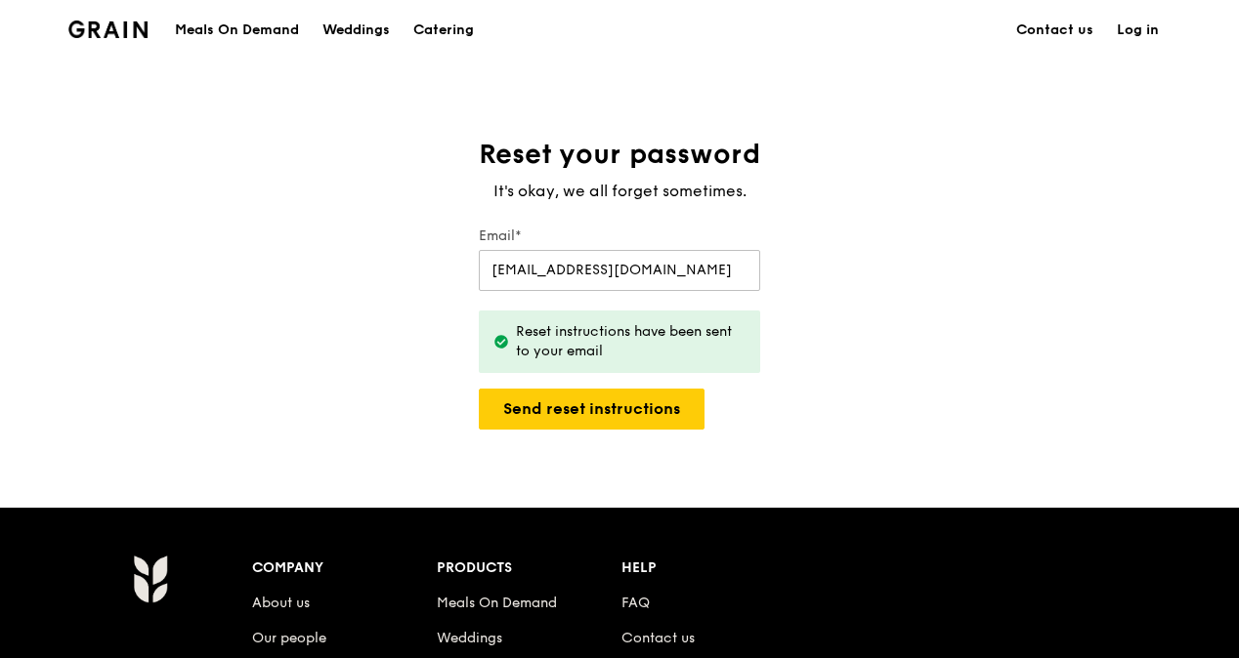
click at [1140, 32] on link "Log in" at bounding box center [1137, 30] width 65 height 59
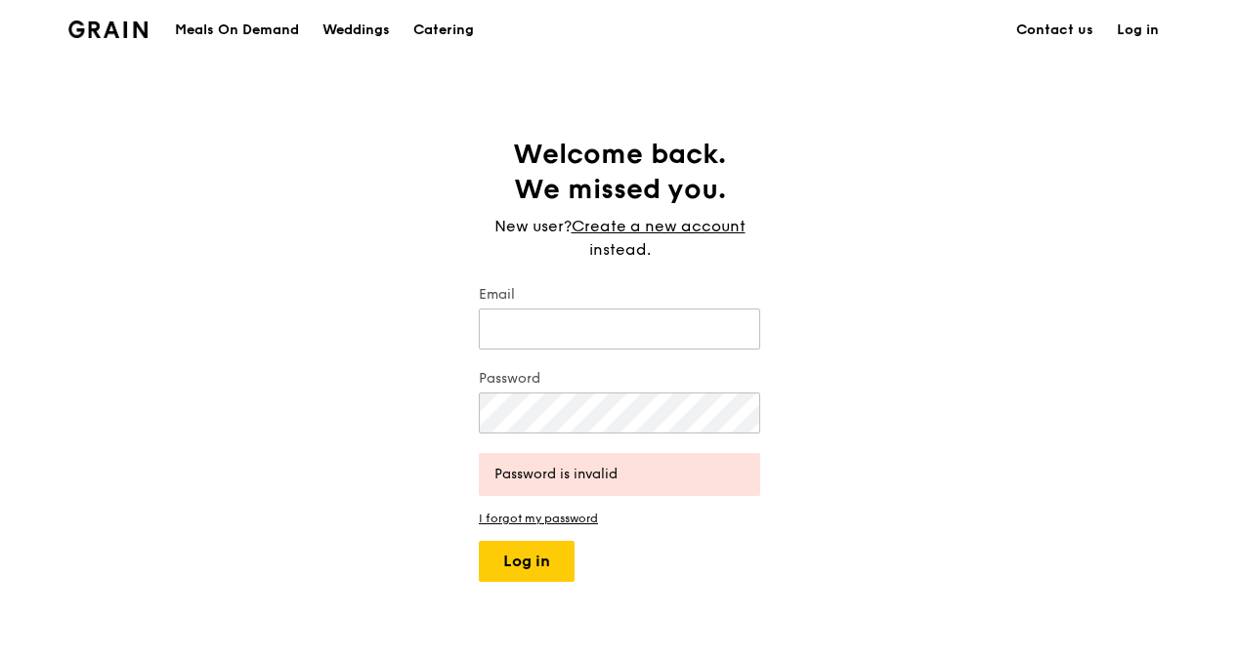
click at [1136, 27] on link "Log in" at bounding box center [1137, 30] width 65 height 59
click at [557, 346] on input "Email" at bounding box center [619, 329] width 281 height 41
type input "p"
click at [895, 320] on div "Welcome back. We missed you. New user? Create a new account instead. Email [EMA…" at bounding box center [619, 359] width 1239 height 445
click at [479, 541] on button "Log in" at bounding box center [527, 561] width 96 height 41
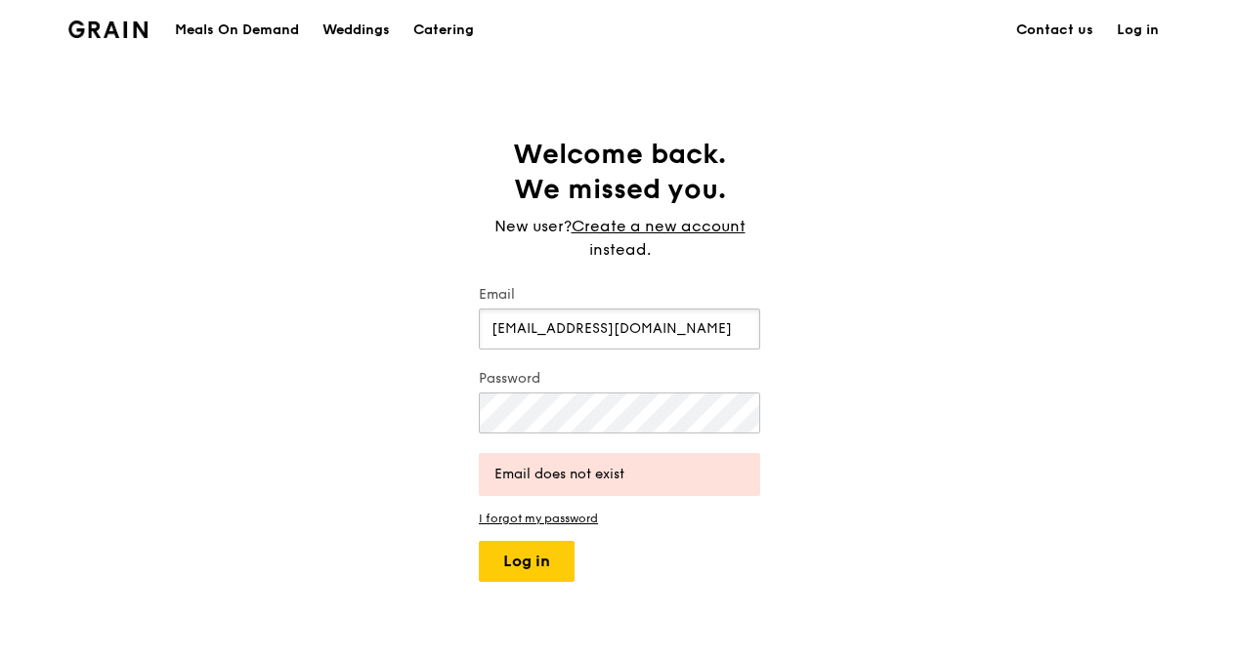
drag, startPoint x: 617, startPoint y: 331, endPoint x: 722, endPoint y: 323, distance: 104.8
click at [722, 323] on input "[EMAIL_ADDRESS][DOMAIN_NAME]" at bounding box center [619, 329] width 281 height 41
type input "[EMAIL_ADDRESS][DOMAIN_NAME]"
drag, startPoint x: 485, startPoint y: 561, endPoint x: 524, endPoint y: 502, distance: 70.4
click at [523, 561] on button "Log in" at bounding box center [527, 561] width 96 height 41
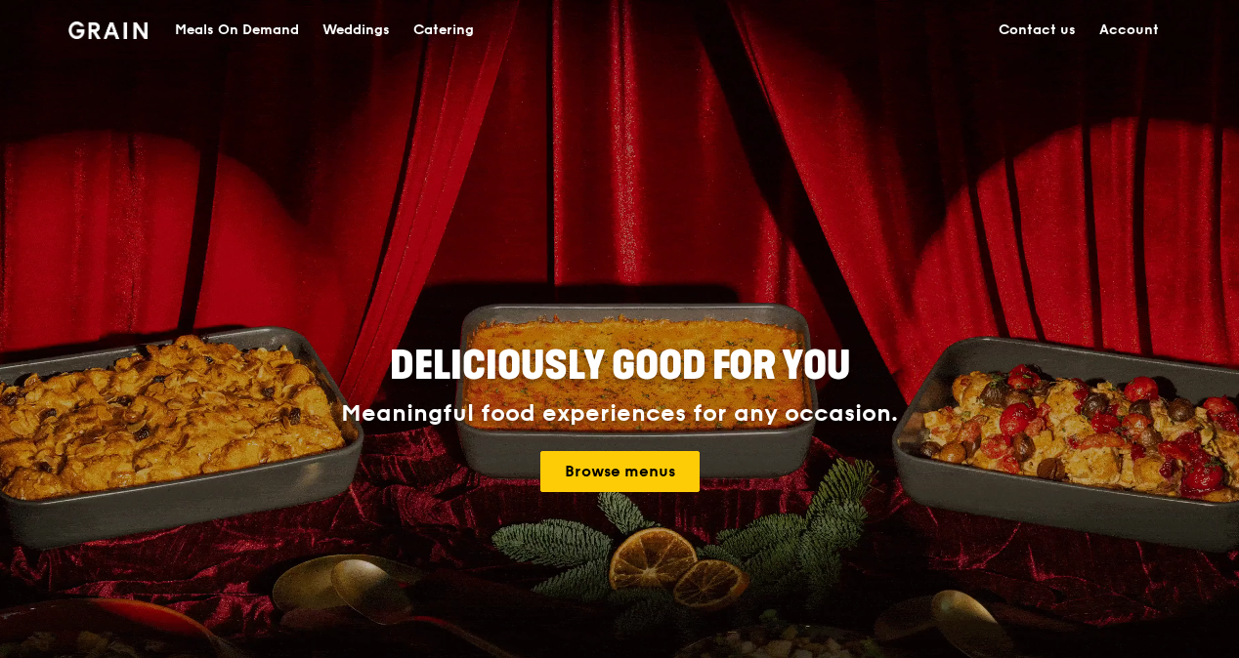
click at [192, 26] on div "Meals On Demand" at bounding box center [237, 30] width 124 height 59
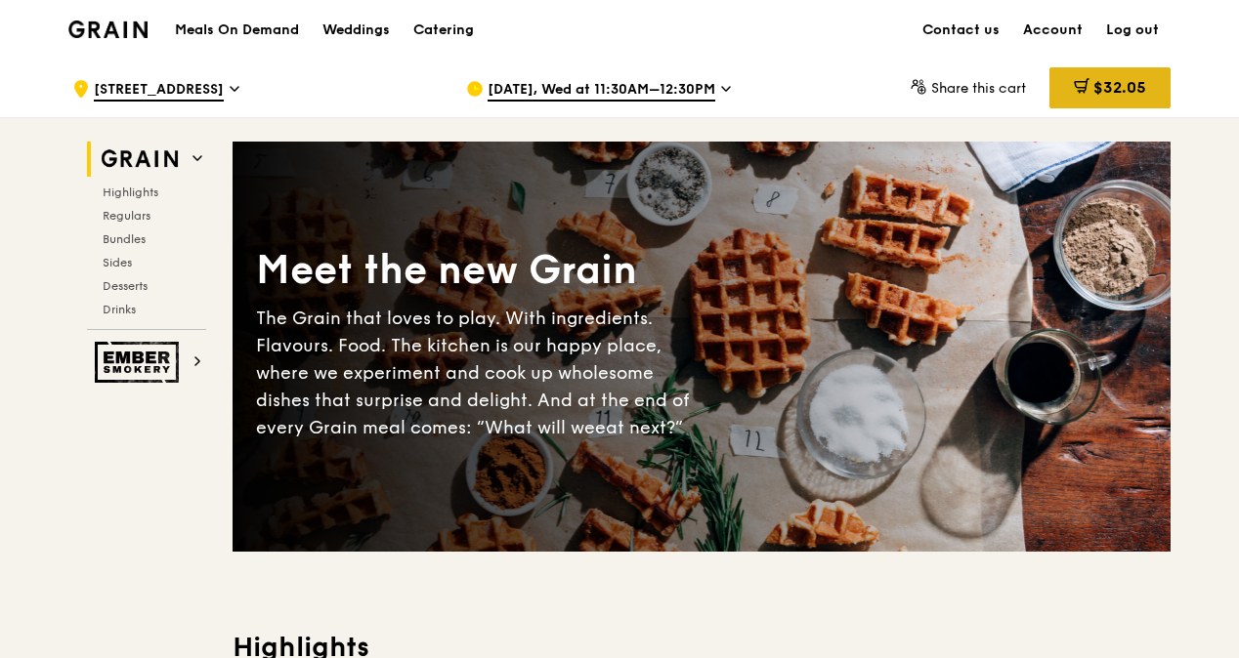
click at [1093, 86] on span "$32.05" at bounding box center [1119, 87] width 53 height 19
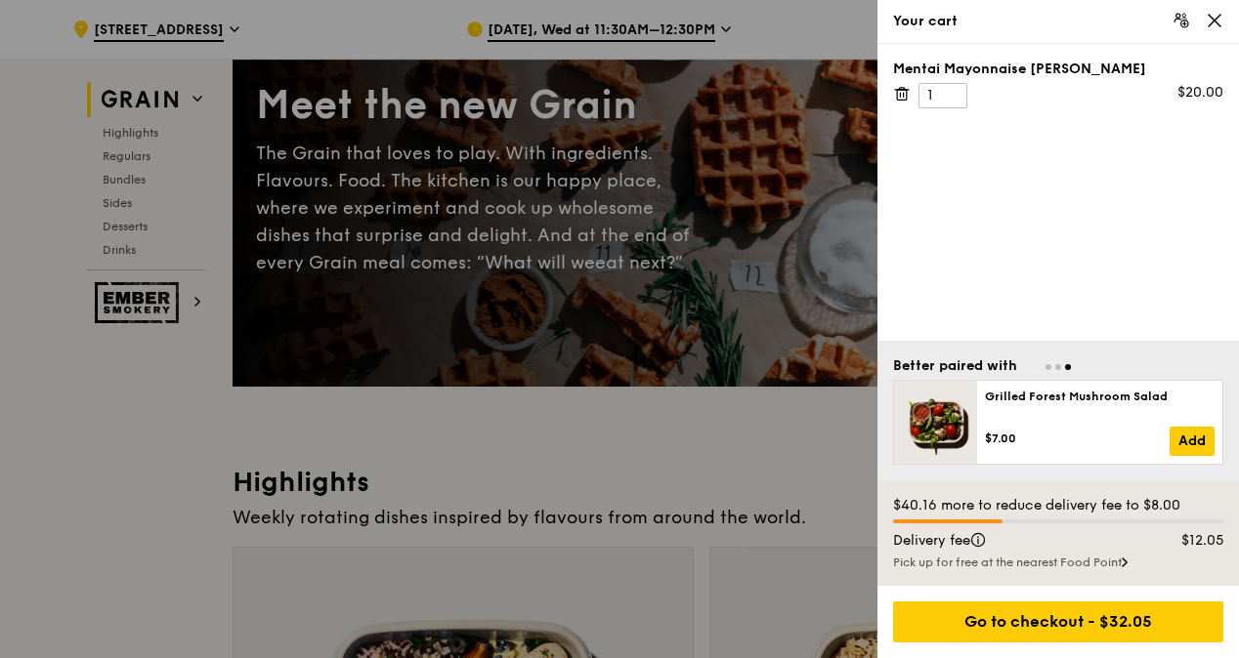
scroll to position [195, 0]
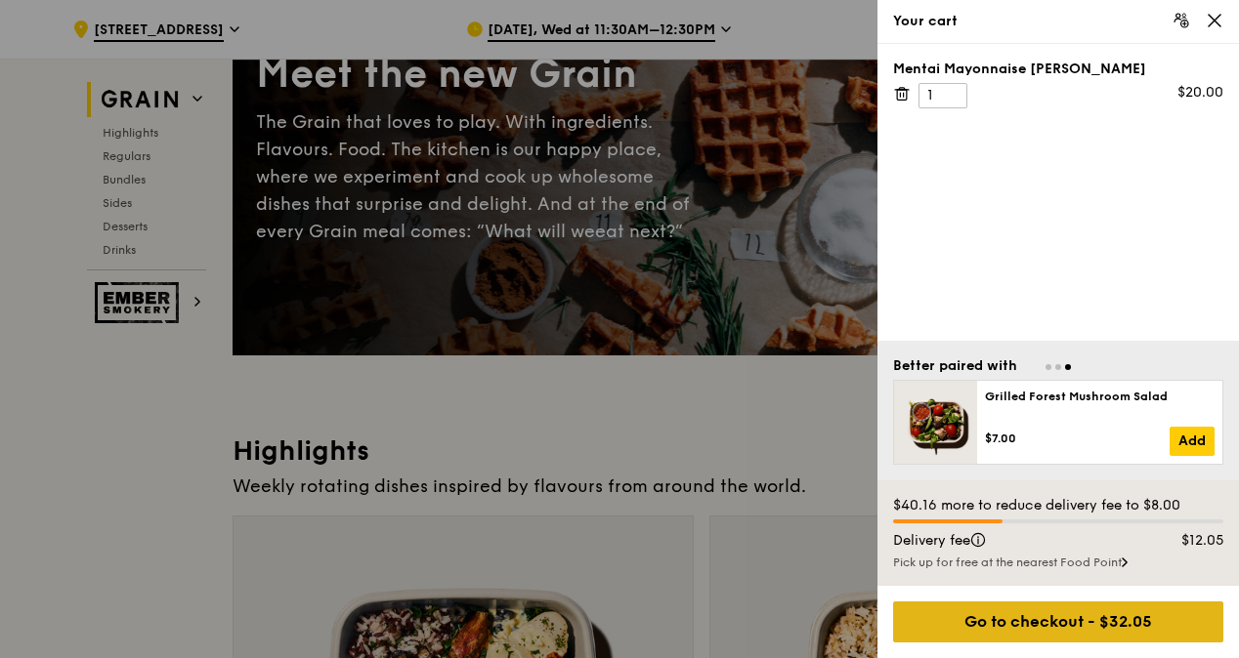
click at [1059, 616] on div "Go to checkout - $32.05" at bounding box center [1058, 622] width 330 height 41
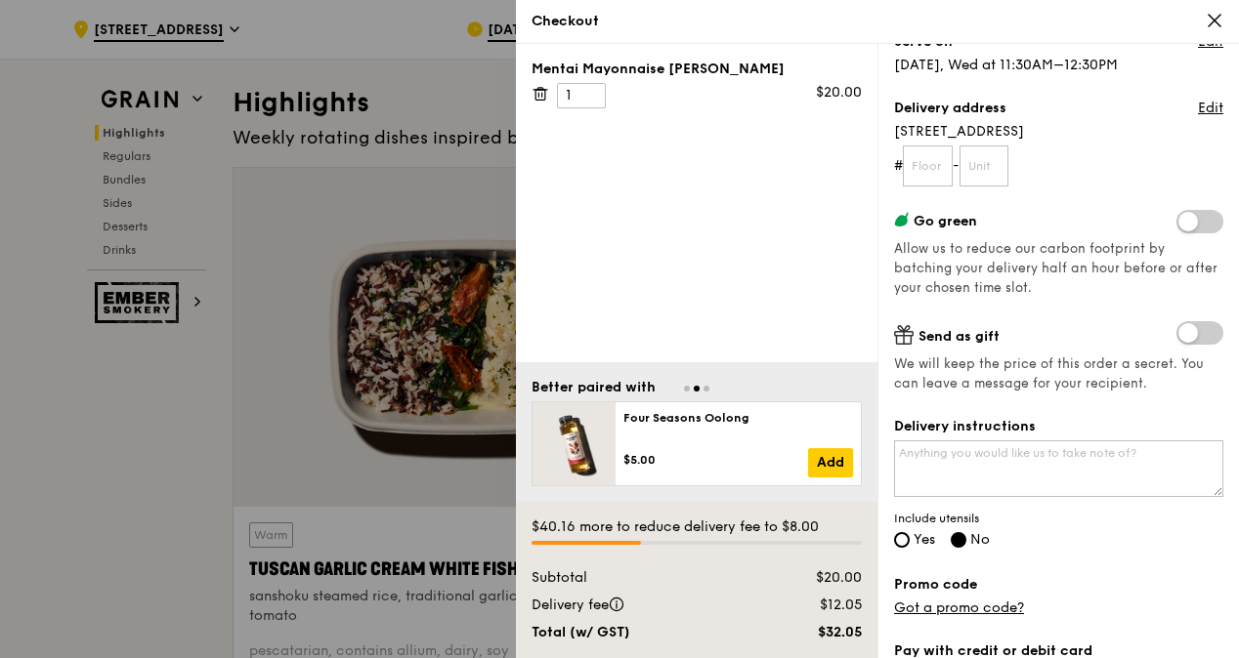
scroll to position [586, 0]
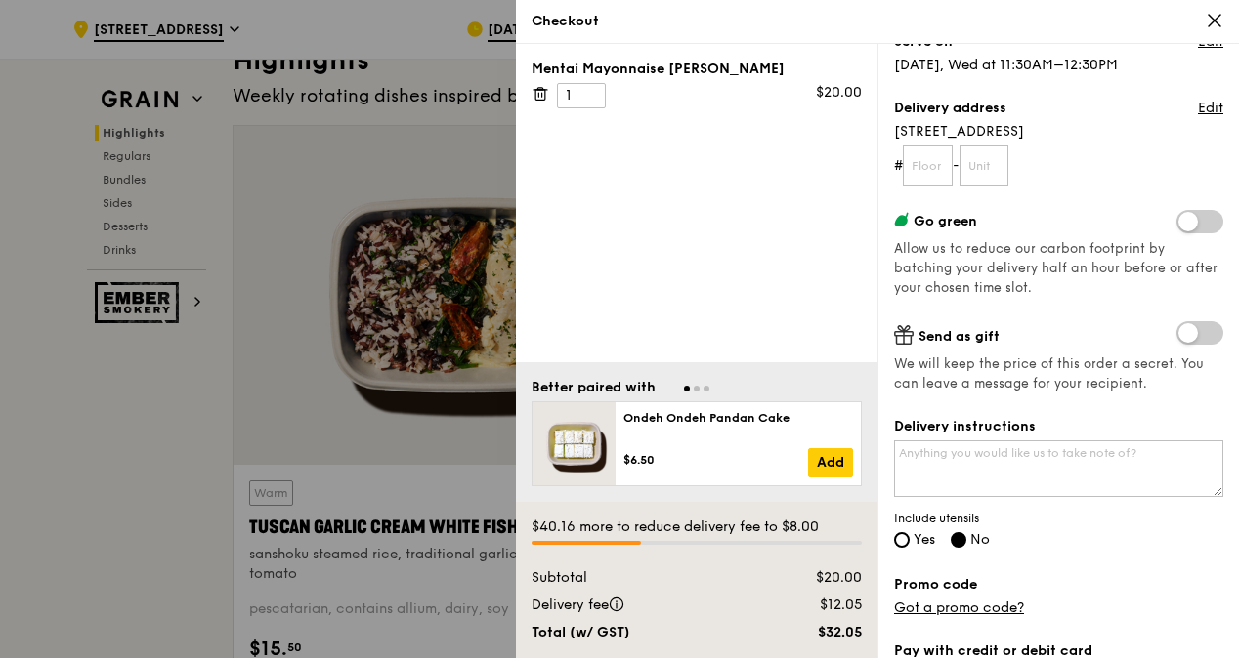
click at [1217, 19] on icon at bounding box center [1214, 21] width 18 height 18
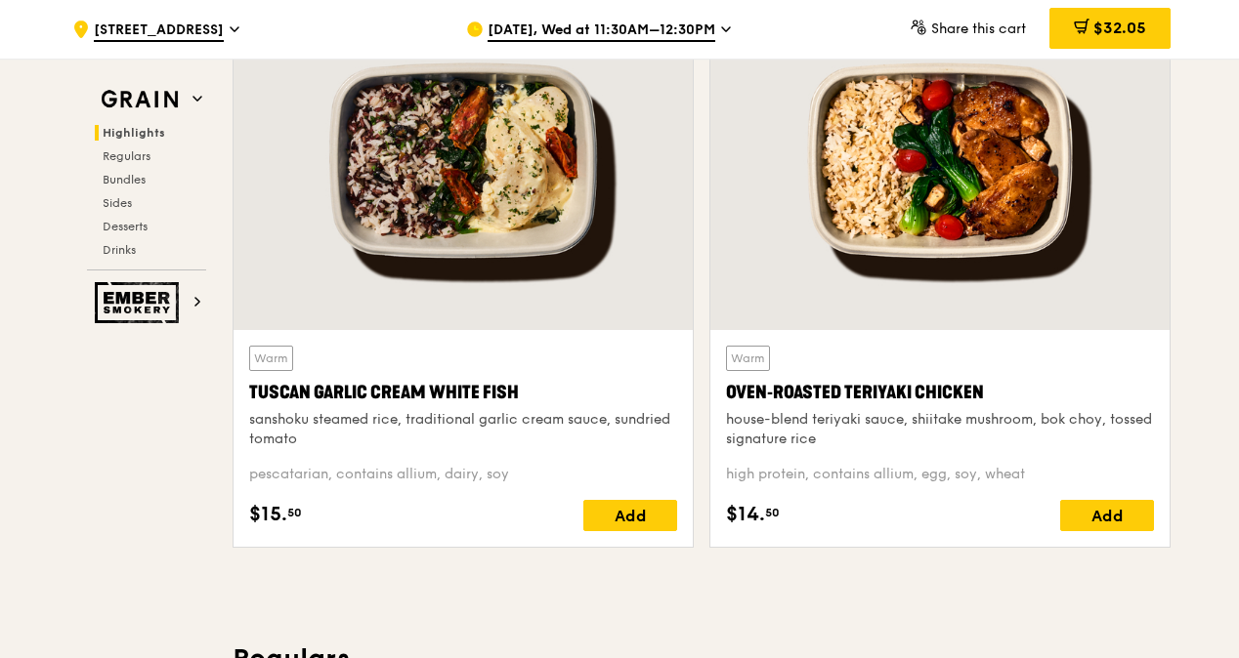
scroll to position [782, 0]
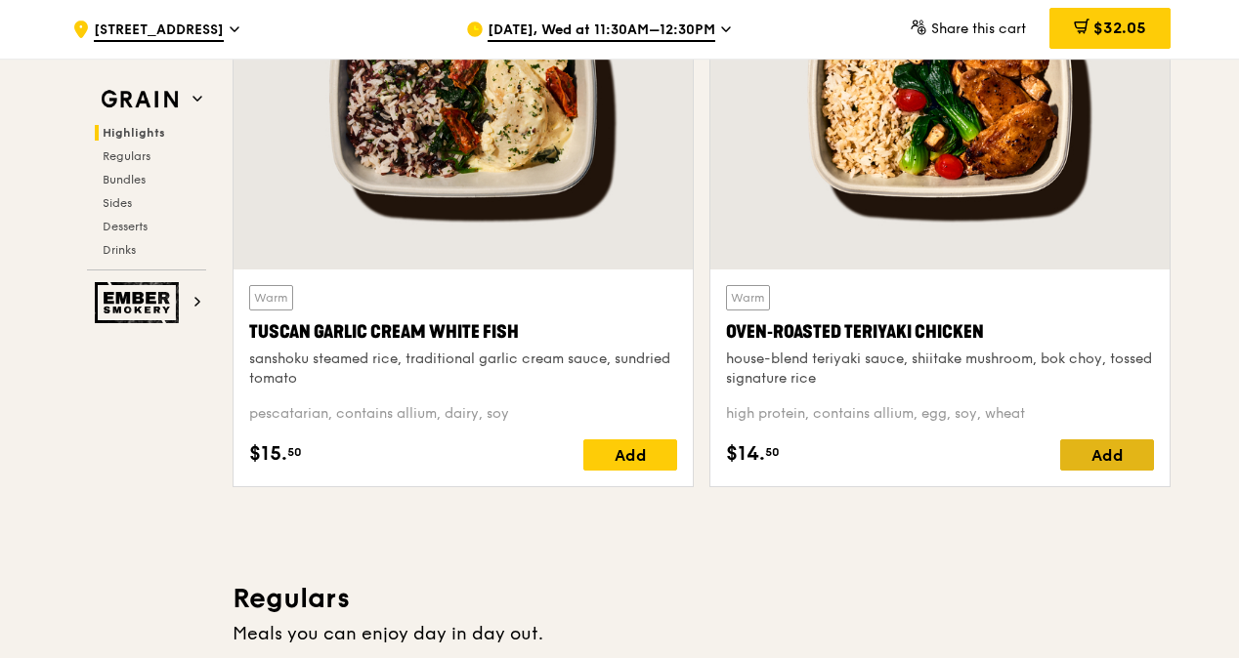
drag, startPoint x: 1103, startPoint y: 465, endPoint x: 1108, endPoint y: 456, distance: 10.1
click at [1107, 456] on div "Add" at bounding box center [1107, 455] width 94 height 31
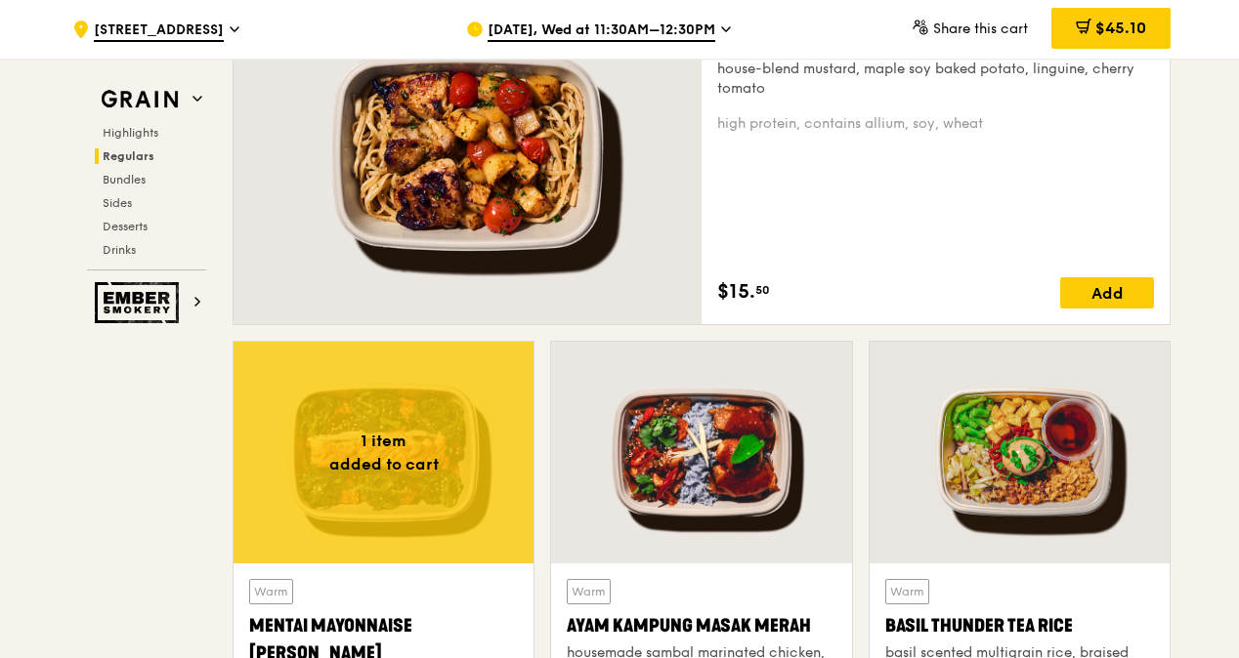
scroll to position [1662, 0]
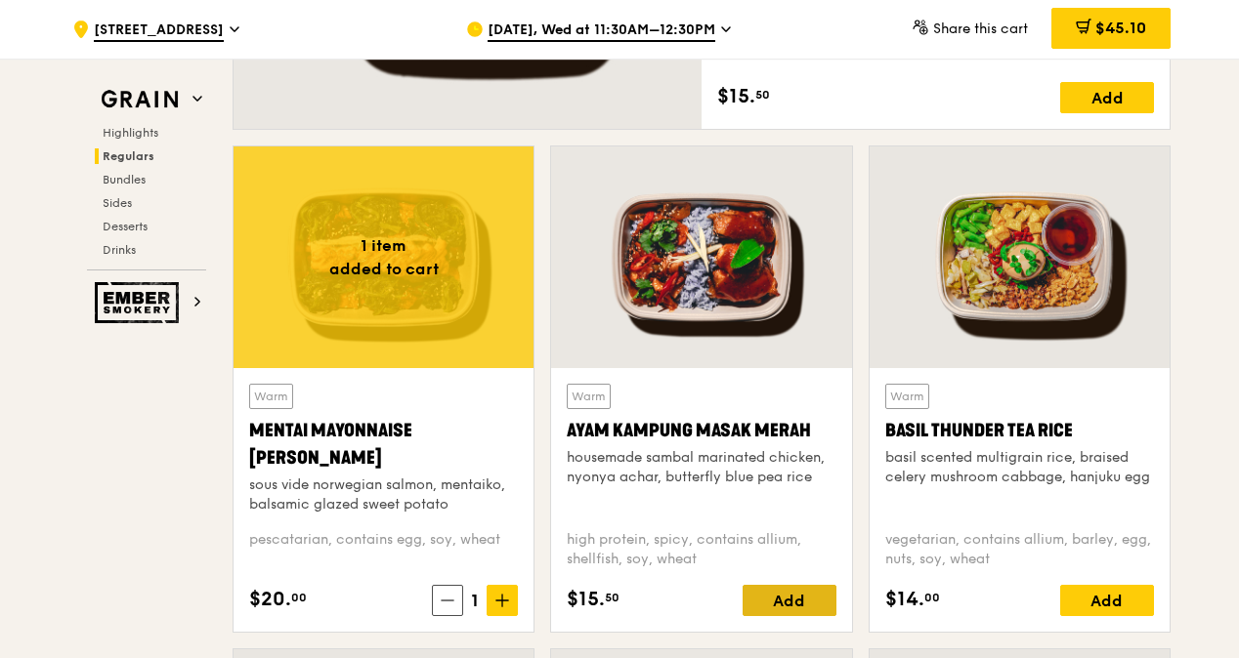
click at [782, 604] on div "Add" at bounding box center [789, 600] width 94 height 31
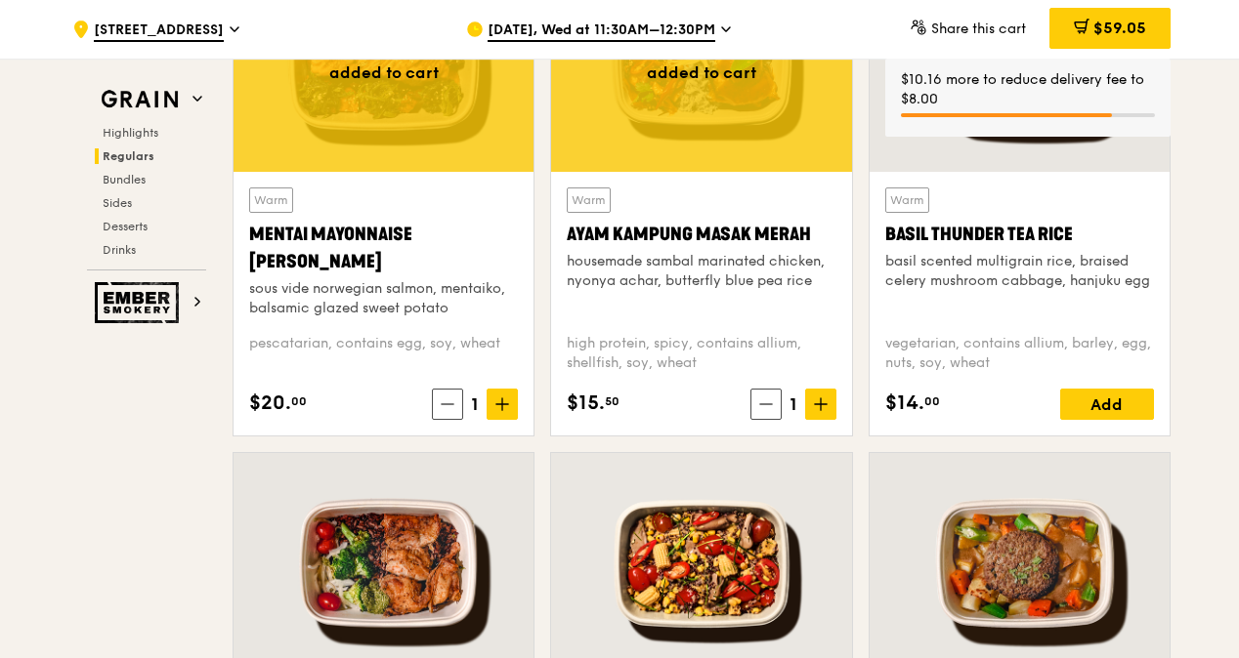
scroll to position [1759, 0]
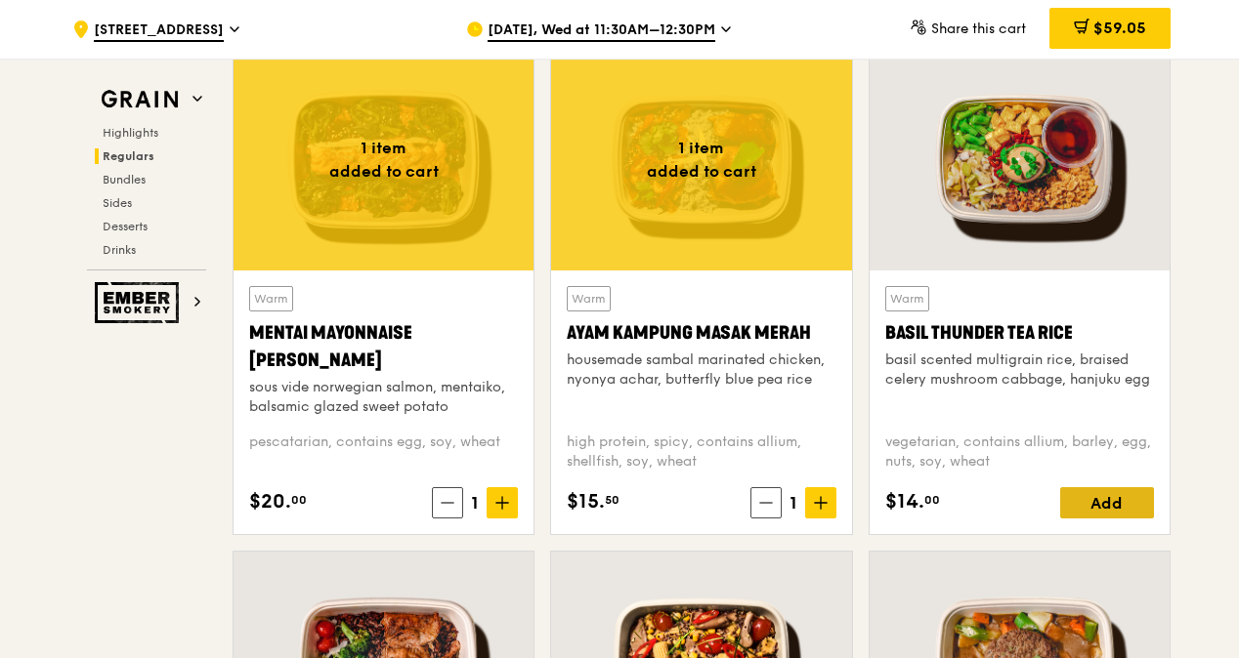
click at [1120, 492] on div "Add" at bounding box center [1107, 502] width 94 height 31
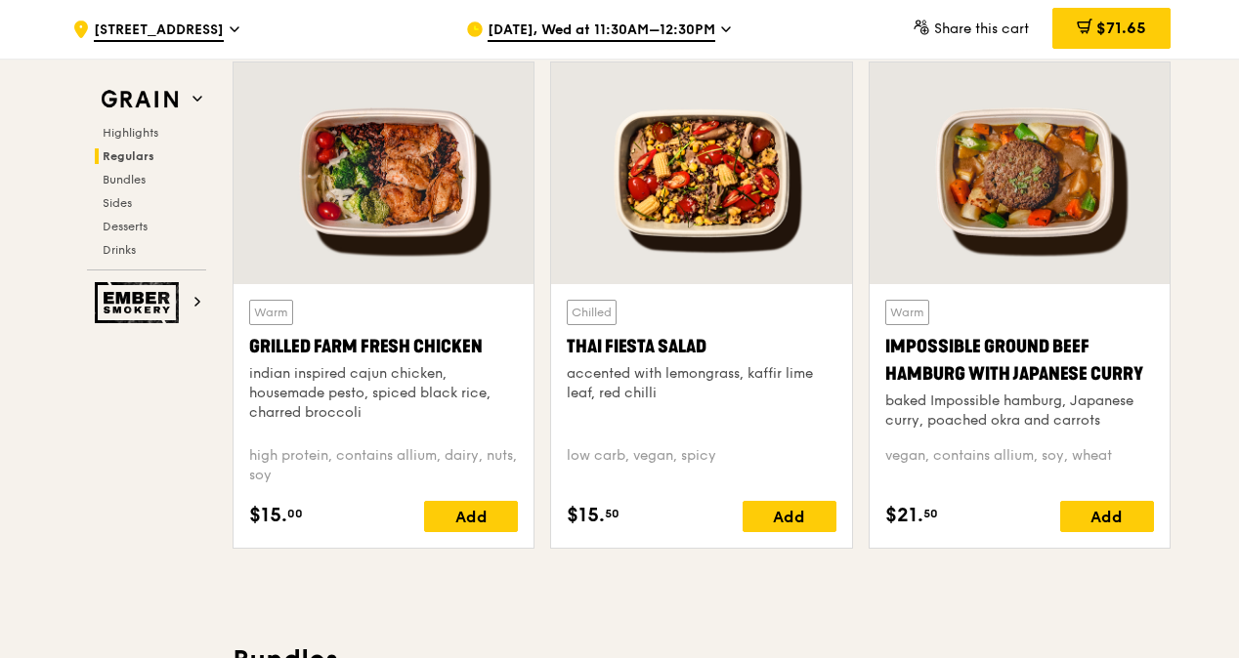
scroll to position [2444, 0]
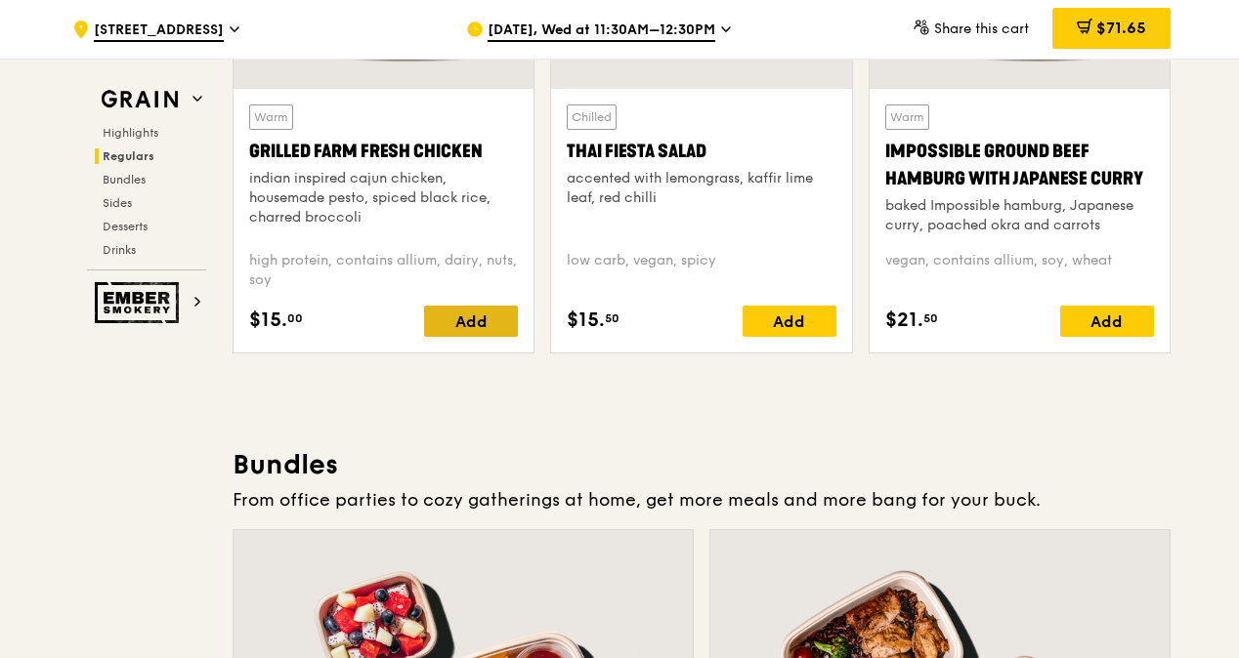
click at [448, 317] on div "Add" at bounding box center [471, 321] width 94 height 31
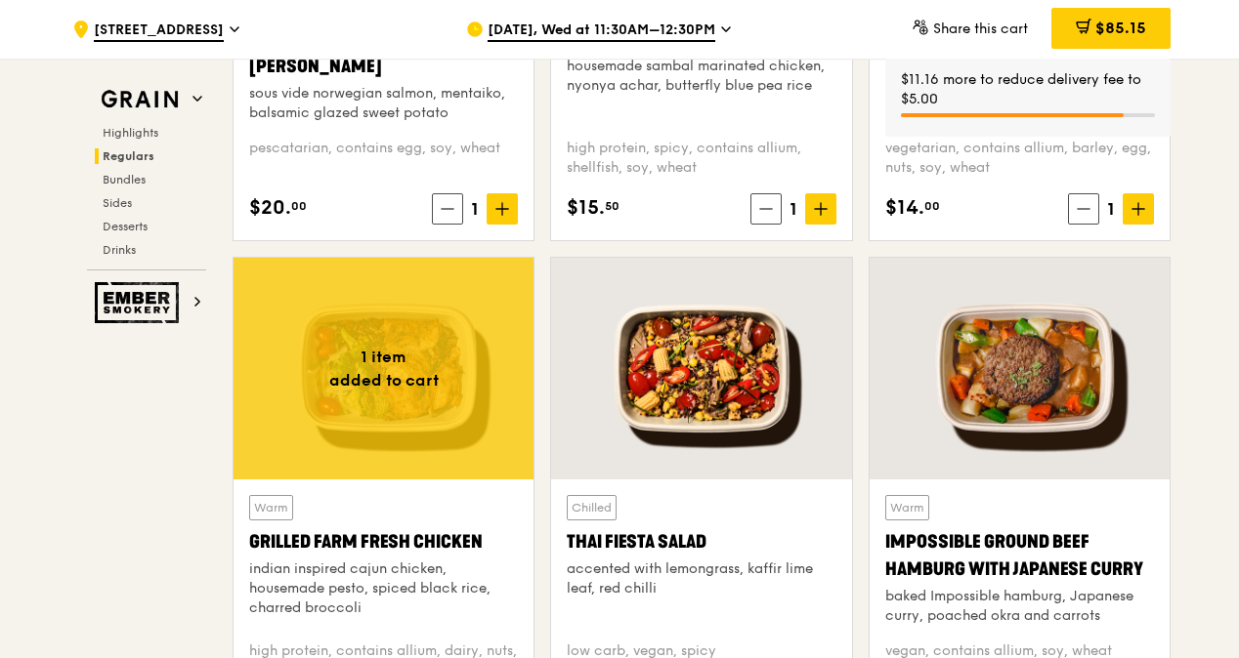
scroll to position [1759, 0]
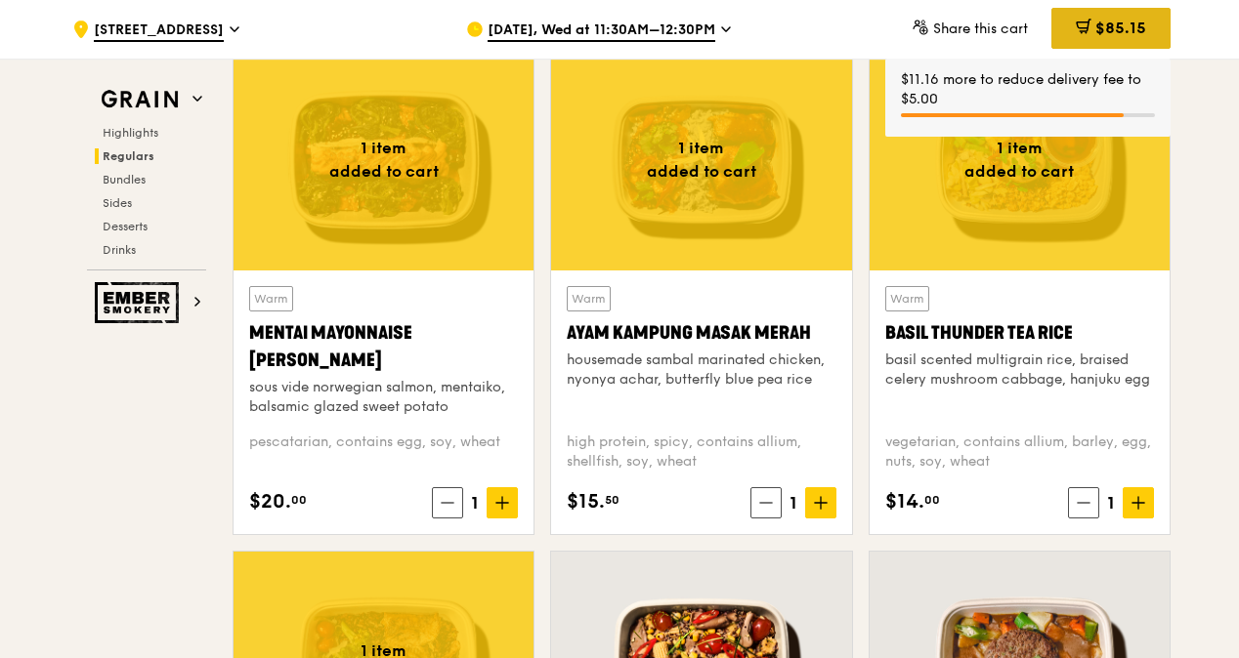
click at [1104, 28] on span "$85.15" at bounding box center [1120, 28] width 51 height 19
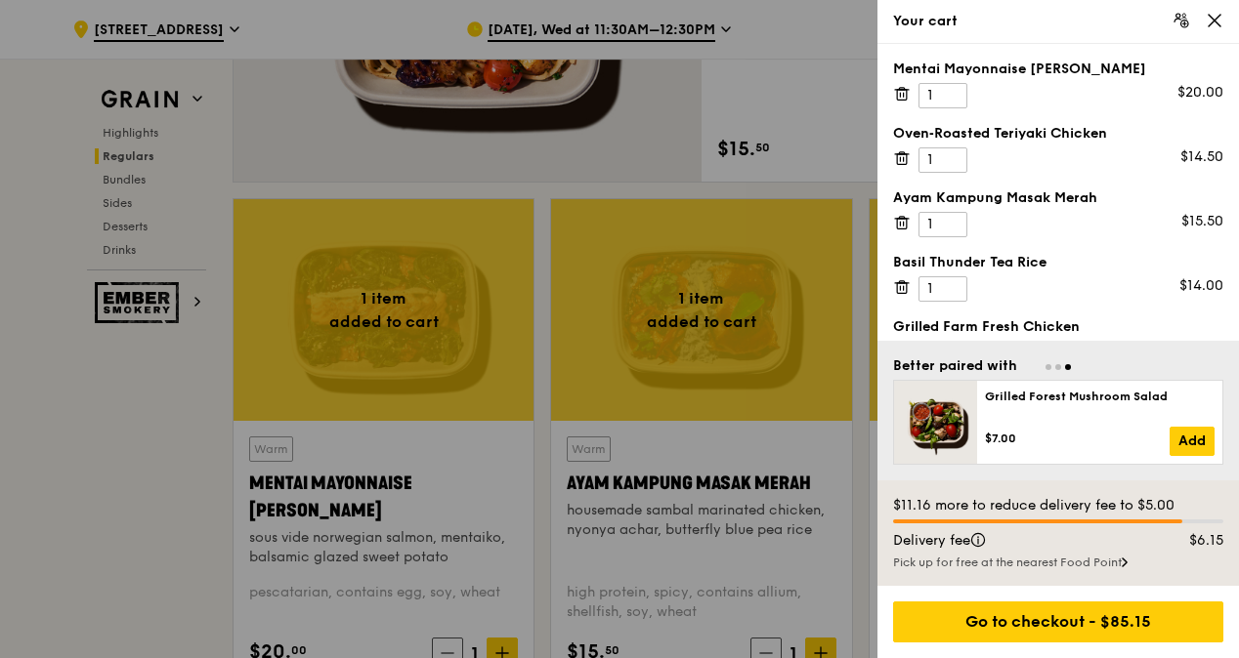
scroll to position [1564, 0]
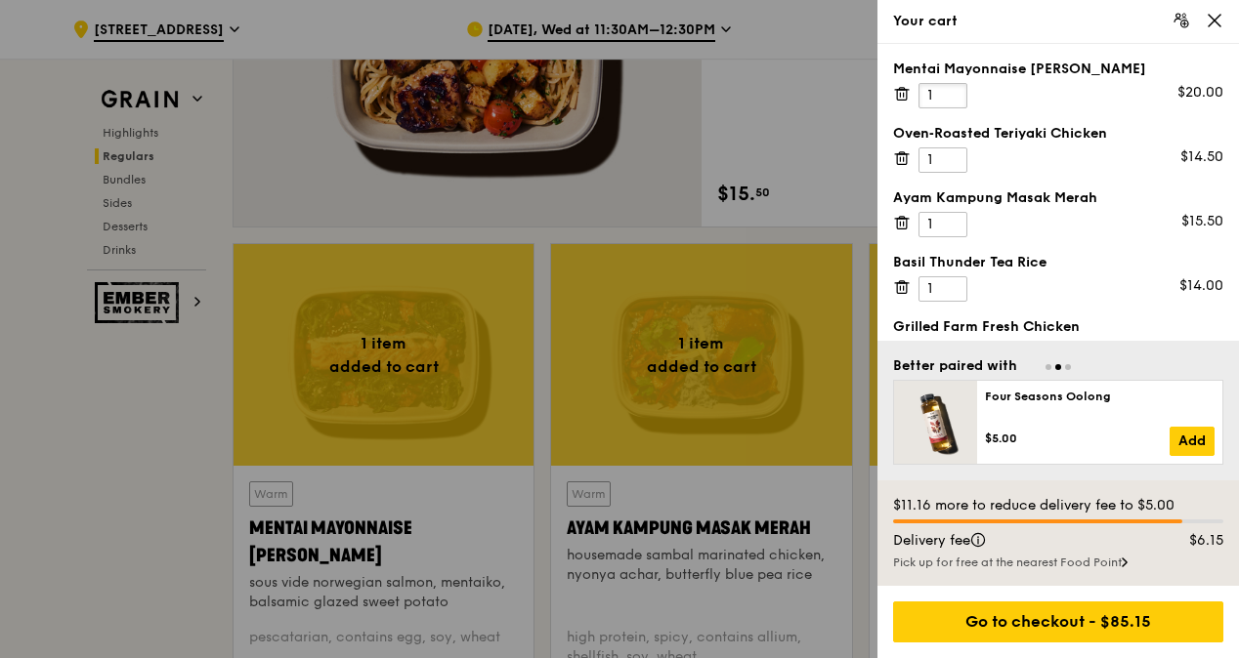
drag, startPoint x: 924, startPoint y: 93, endPoint x: 936, endPoint y: 91, distance: 11.9
click at [936, 90] on input "1" at bounding box center [942, 95] width 49 height 25
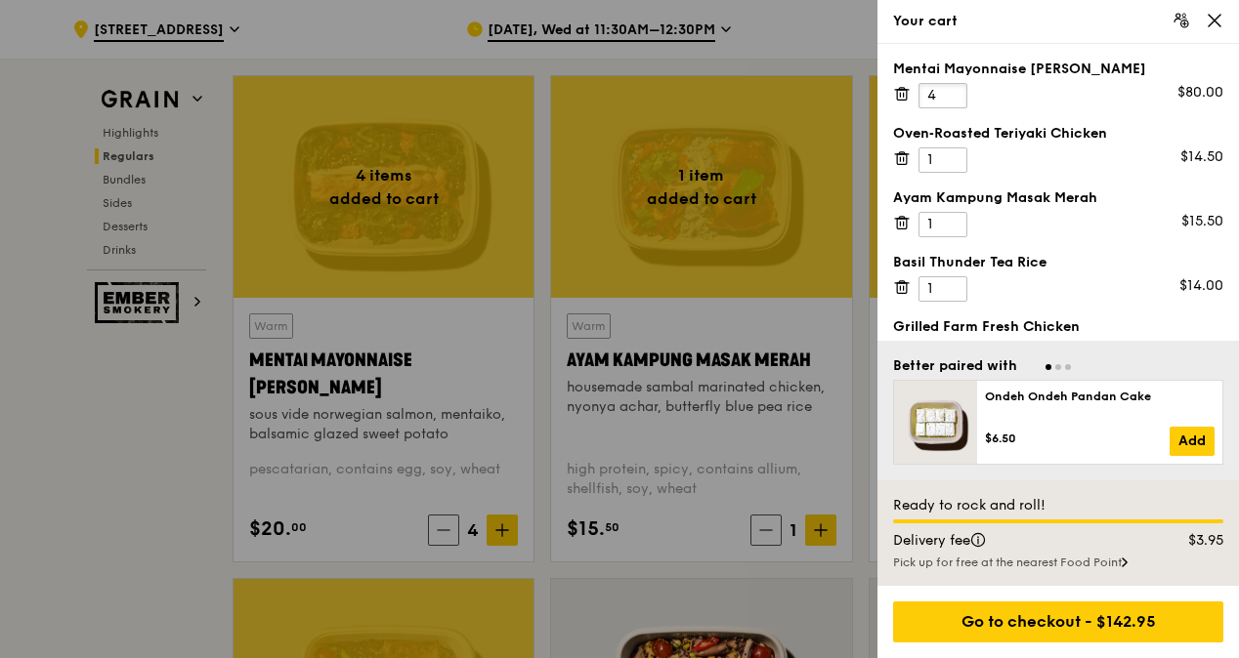
scroll to position [1759, 0]
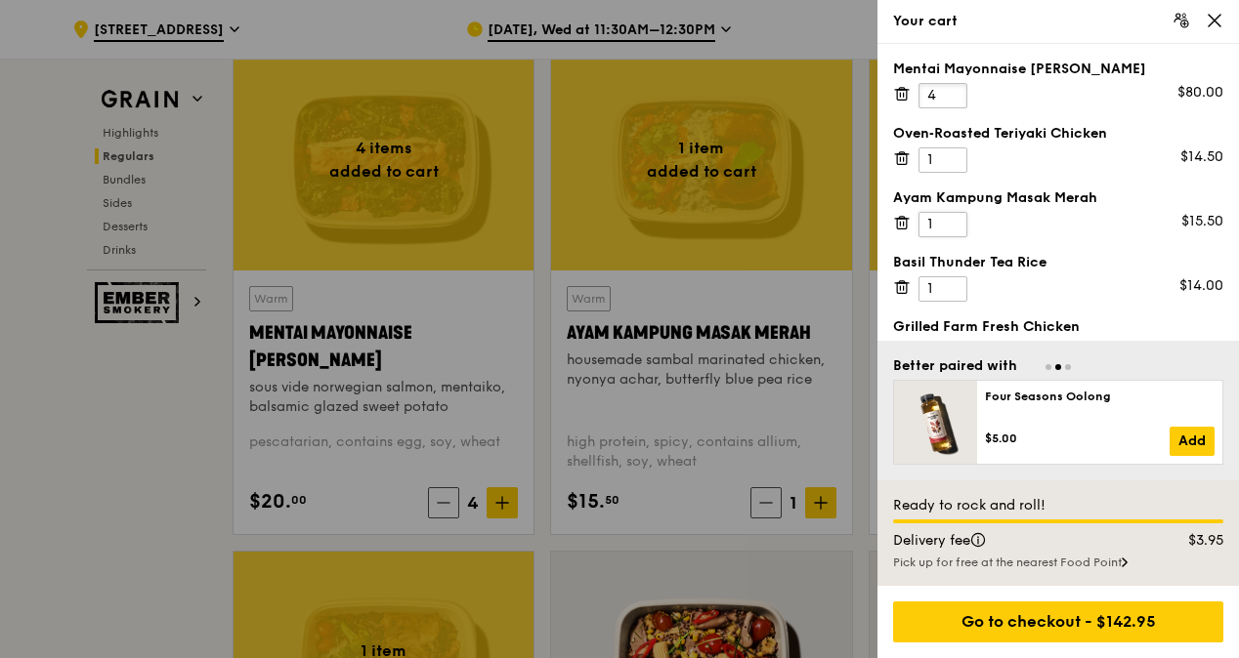
type input "4"
drag, startPoint x: 924, startPoint y: 224, endPoint x: 937, endPoint y: 216, distance: 14.9
click at [937, 215] on input "1" at bounding box center [942, 224] width 49 height 25
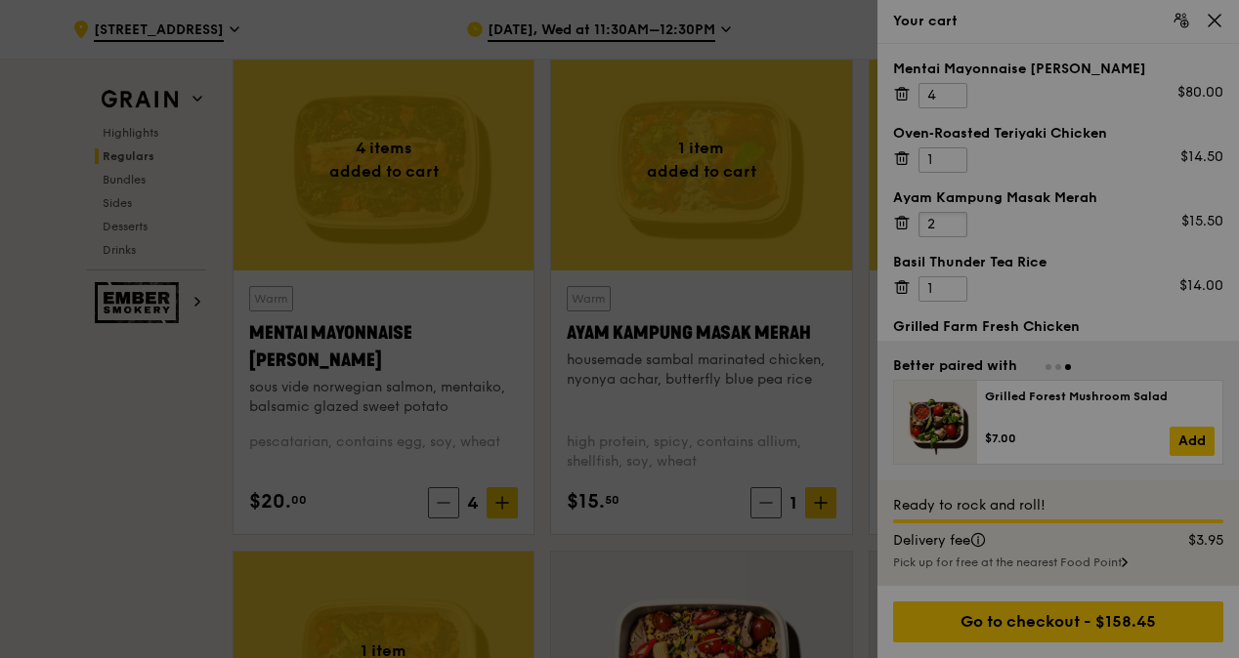
type input "2"
drag, startPoint x: 1088, startPoint y: 254, endPoint x: 1099, endPoint y: 246, distance: 13.3
click at [1099, 246] on div at bounding box center [619, 329] width 1239 height 658
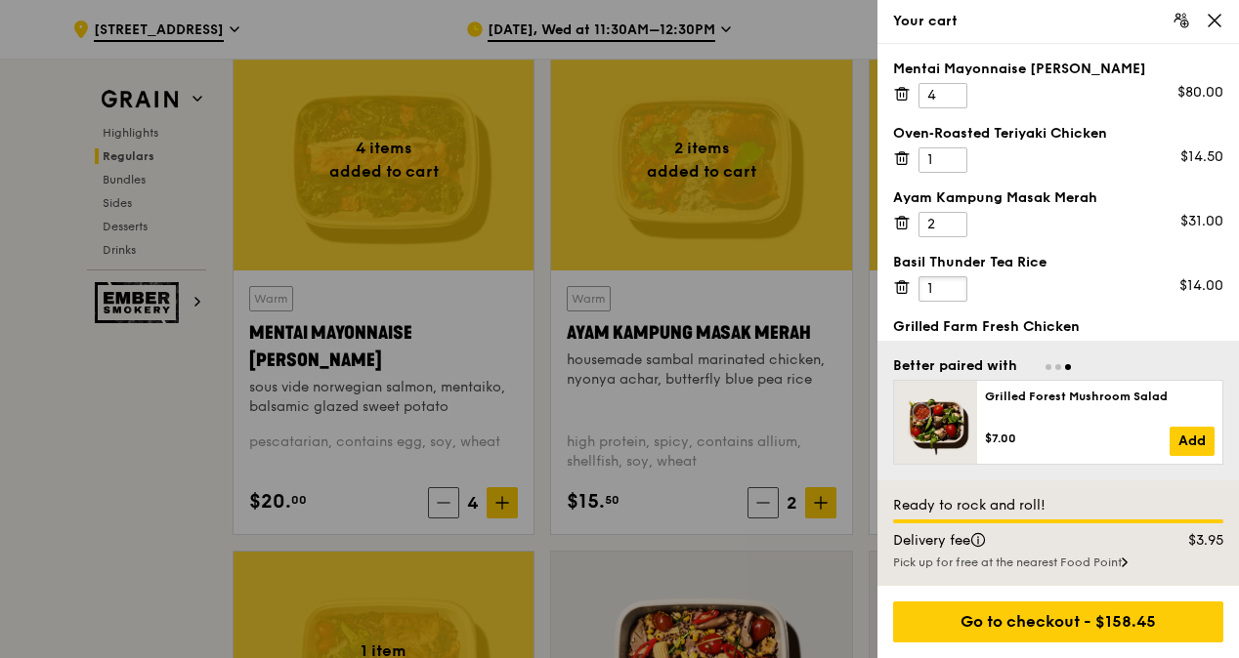
drag, startPoint x: 936, startPoint y: 281, endPoint x: 917, endPoint y: 281, distance: 18.6
click at [917, 281] on div "Basil Thunder Tea Rice 1 $14.00" at bounding box center [1058, 277] width 330 height 49
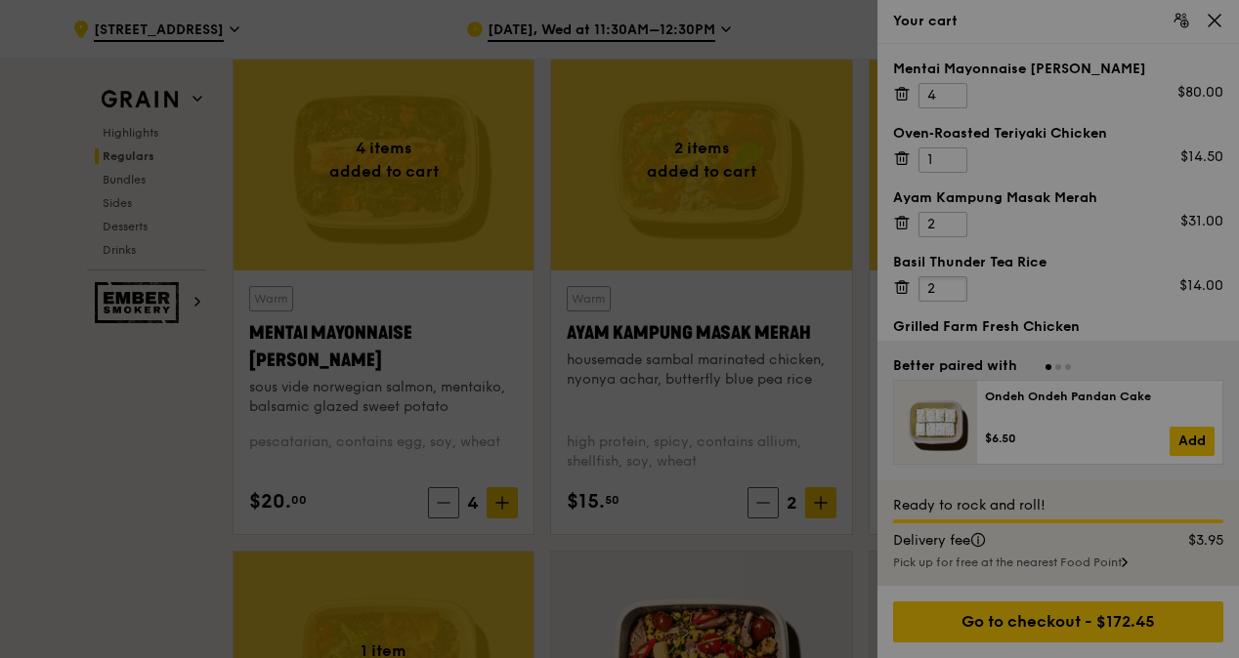
type input "2"
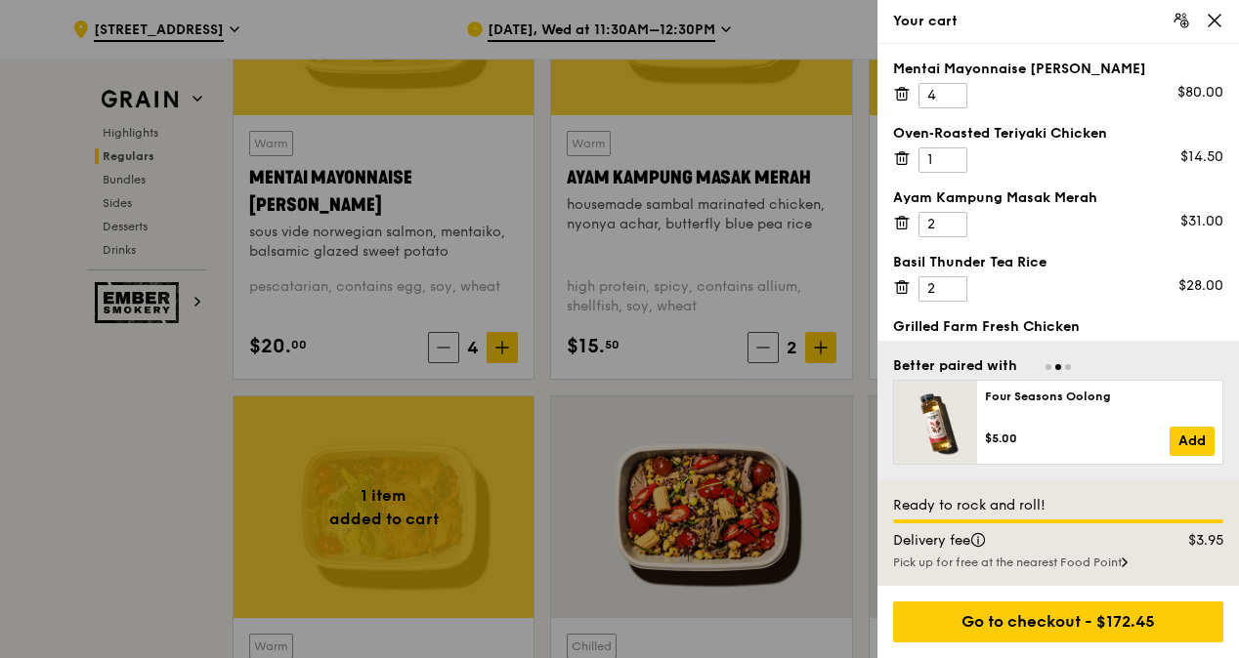
scroll to position [1956, 0]
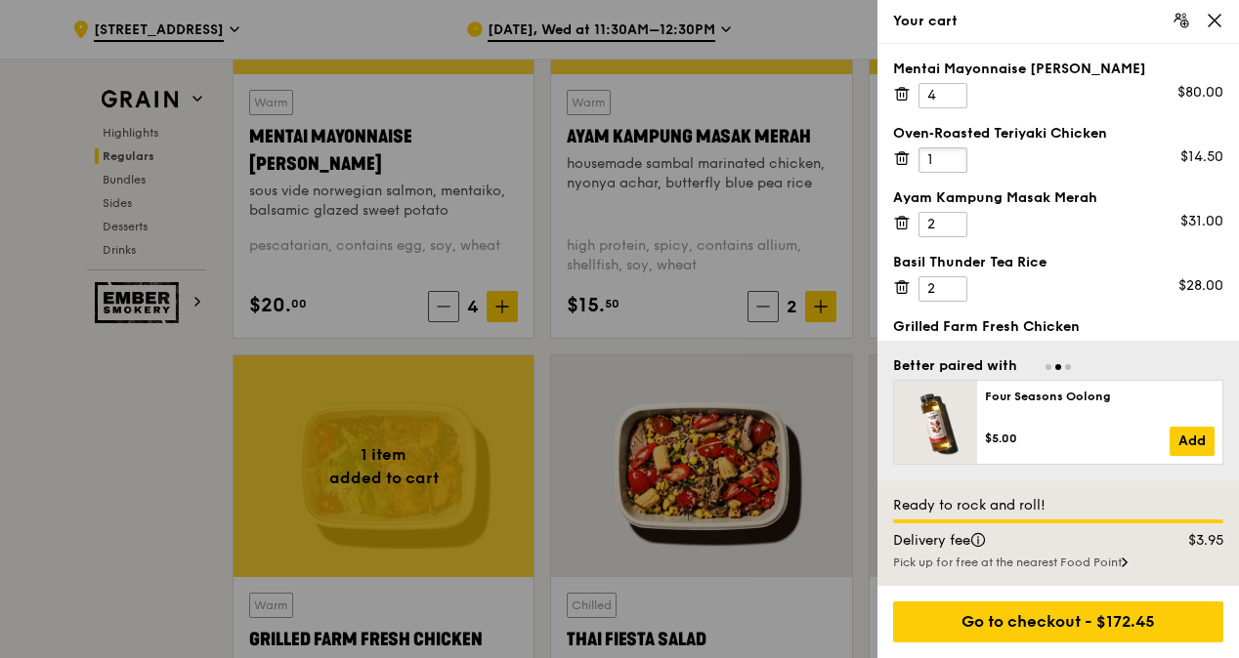
drag, startPoint x: 939, startPoint y: 156, endPoint x: 924, endPoint y: 156, distance: 14.7
click at [924, 156] on input "1" at bounding box center [942, 160] width 49 height 25
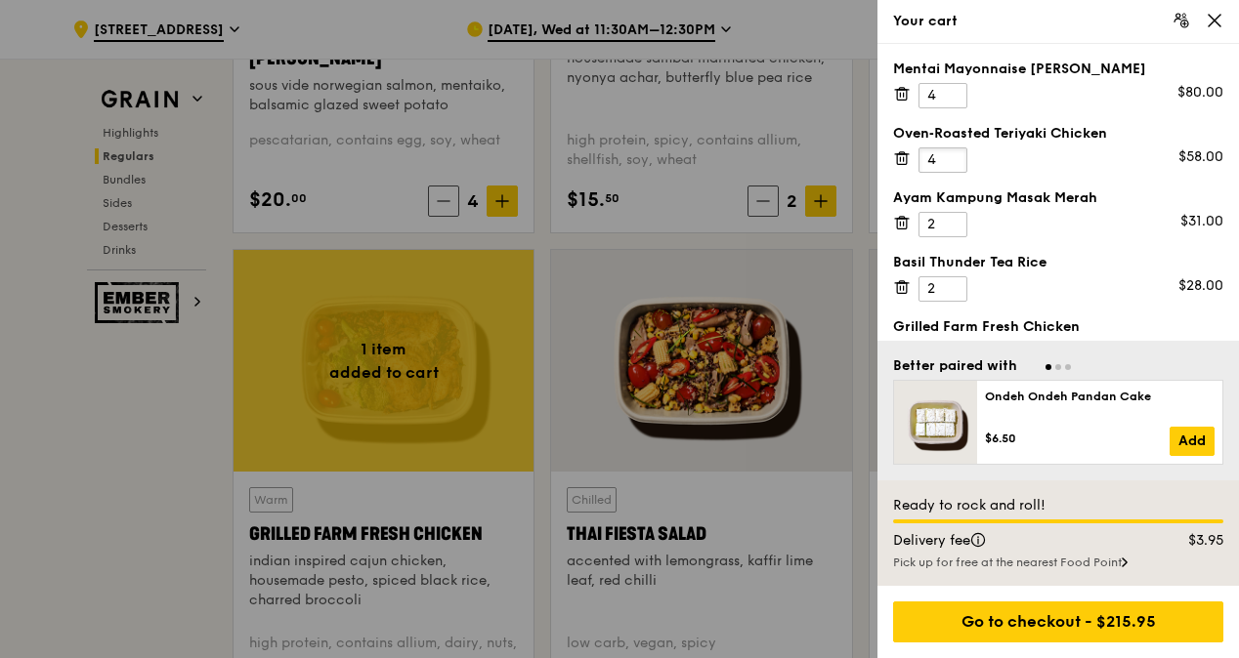
scroll to position [2151, 0]
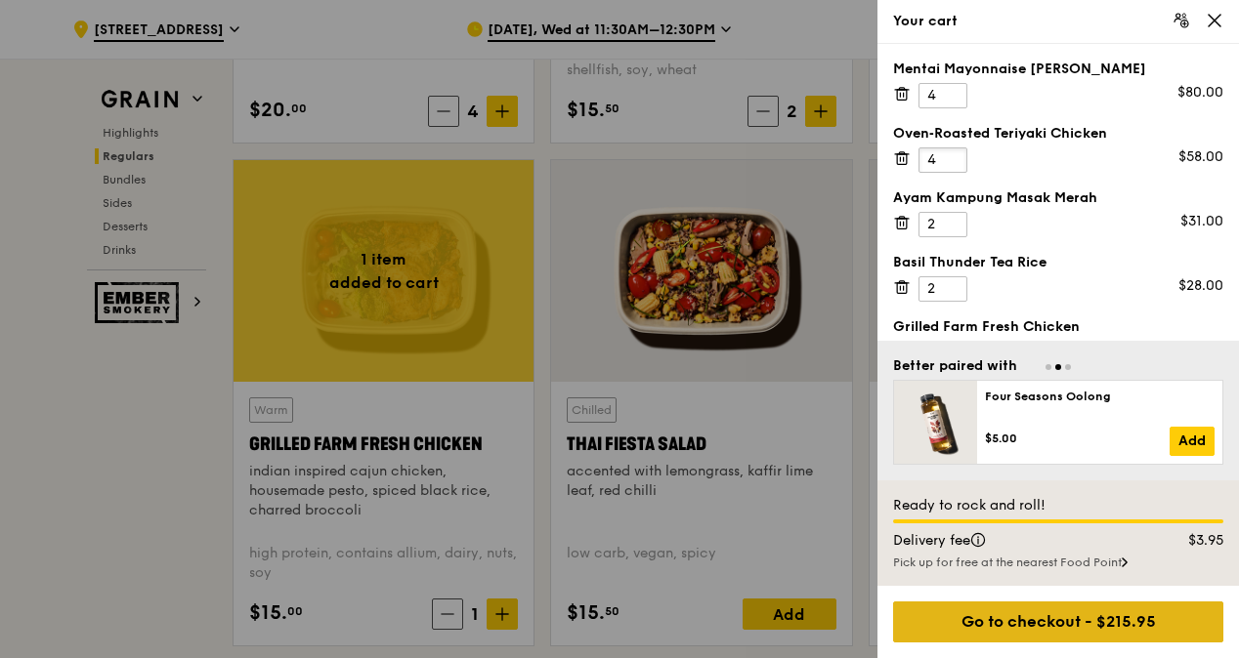
type input "4"
click at [1039, 616] on div "Go to checkout - $215.95" at bounding box center [1058, 622] width 330 height 41
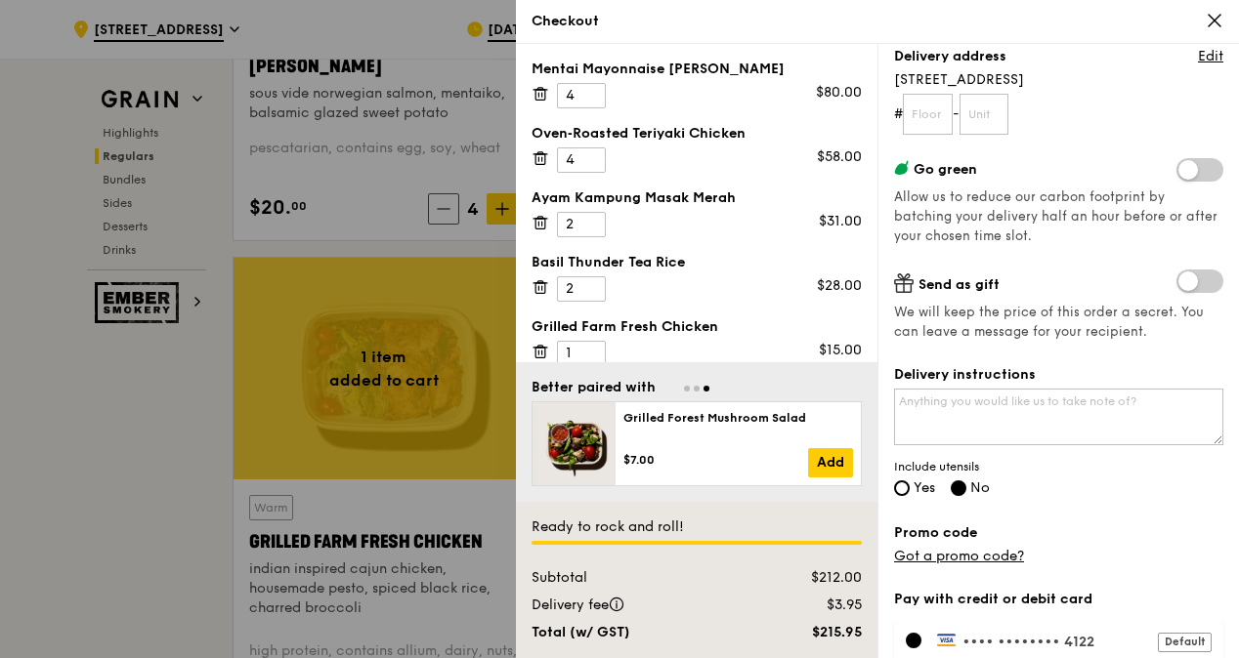
scroll to position [294, 0]
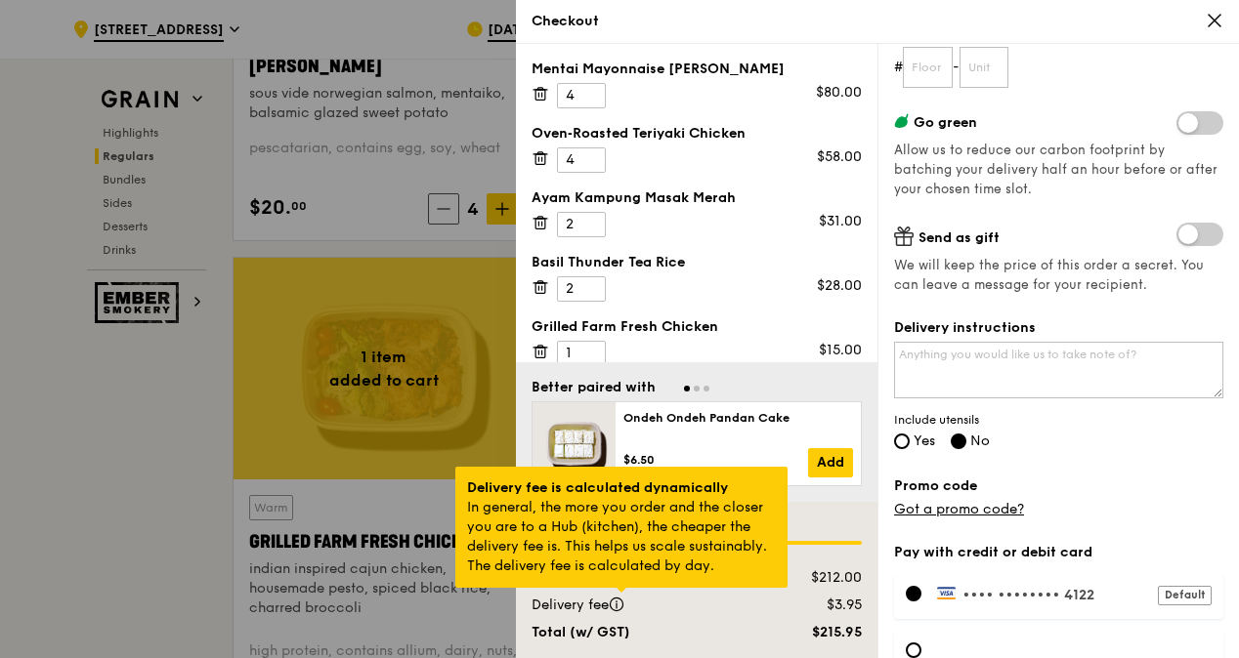
drag, startPoint x: 533, startPoint y: 607, endPoint x: 627, endPoint y: 607, distance: 93.8
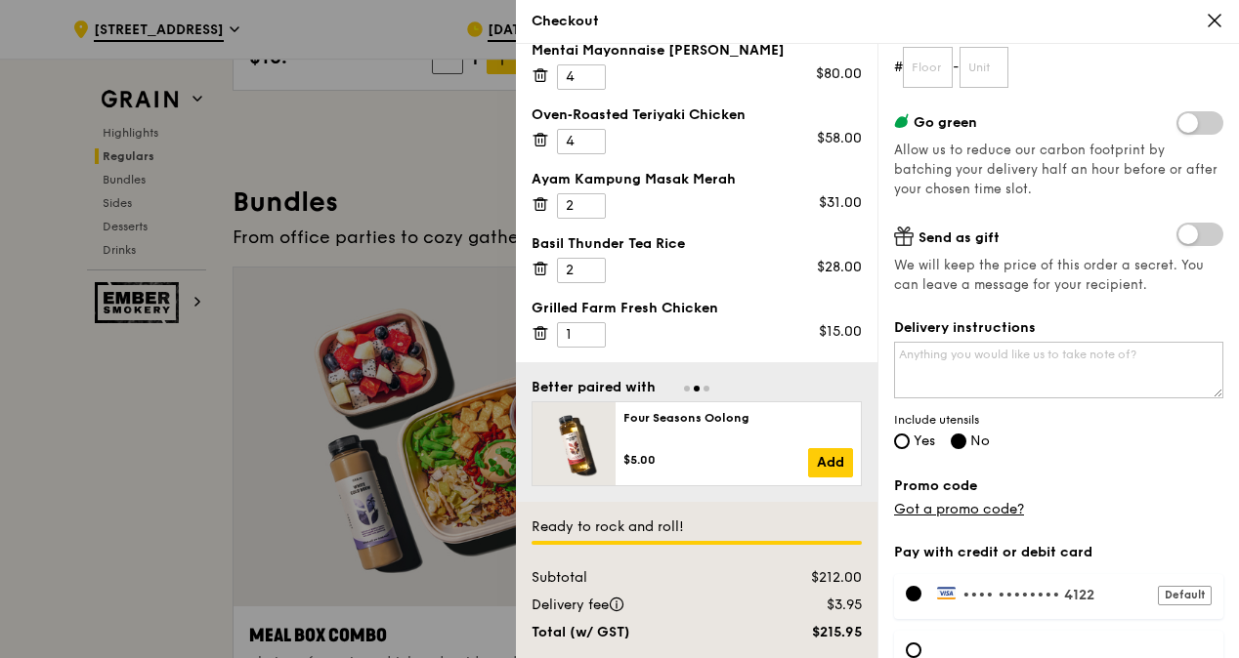
scroll to position [2737, 0]
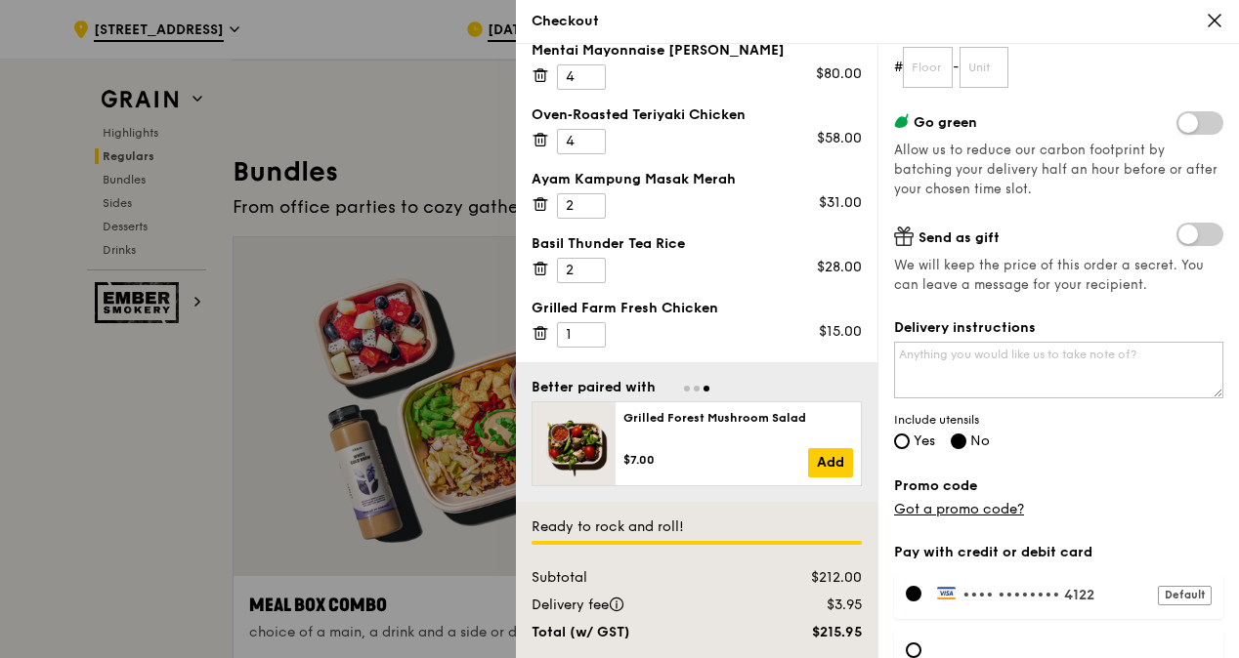
click at [1209, 18] on icon at bounding box center [1214, 21] width 18 height 18
